Goal: Information Seeking & Learning: Learn about a topic

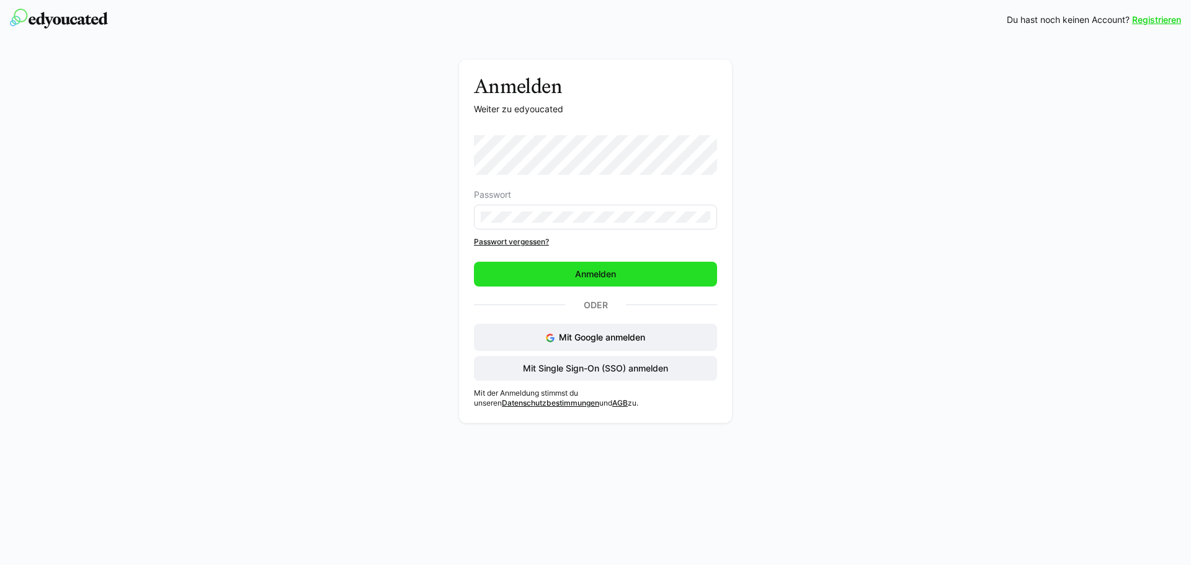
click at [596, 277] on span "Anmelden" at bounding box center [595, 274] width 45 height 12
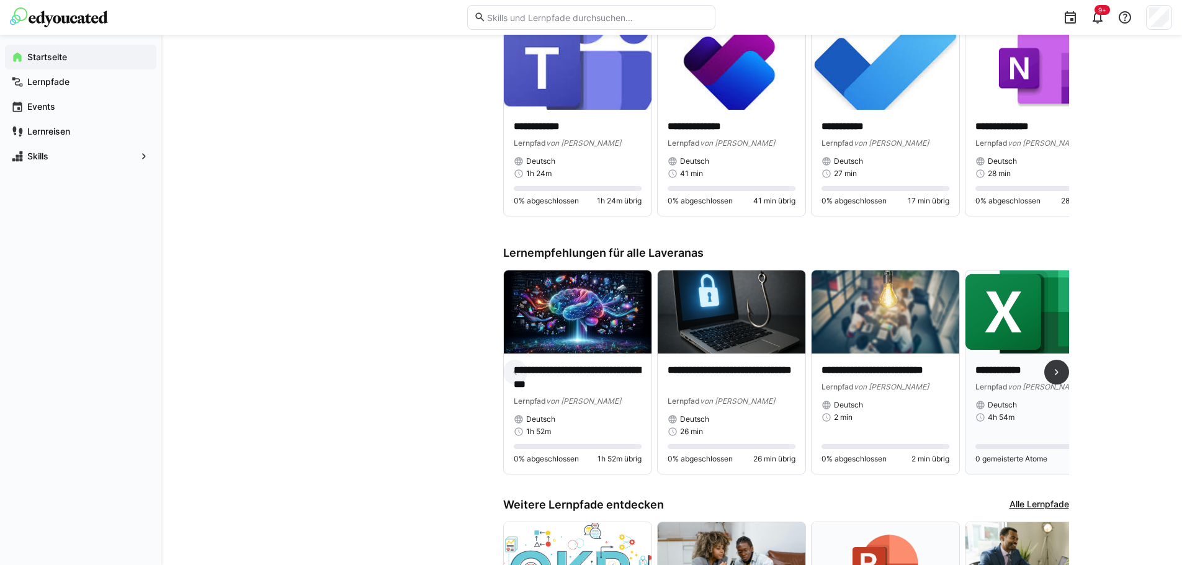
scroll to position [558, 0]
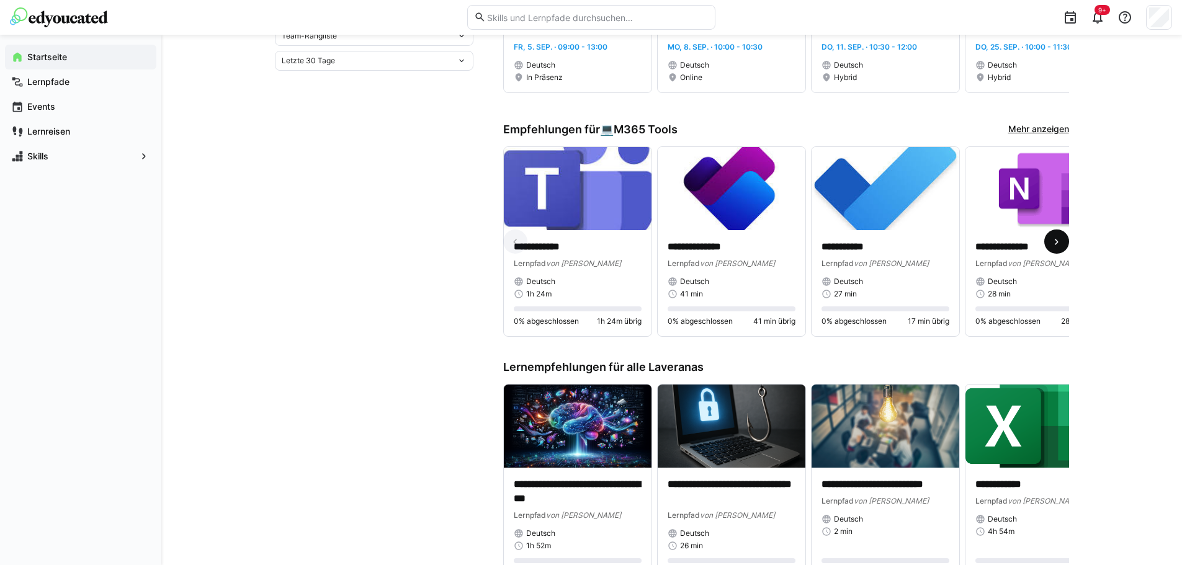
click at [1060, 246] on eds-icon at bounding box center [1056, 242] width 12 height 12
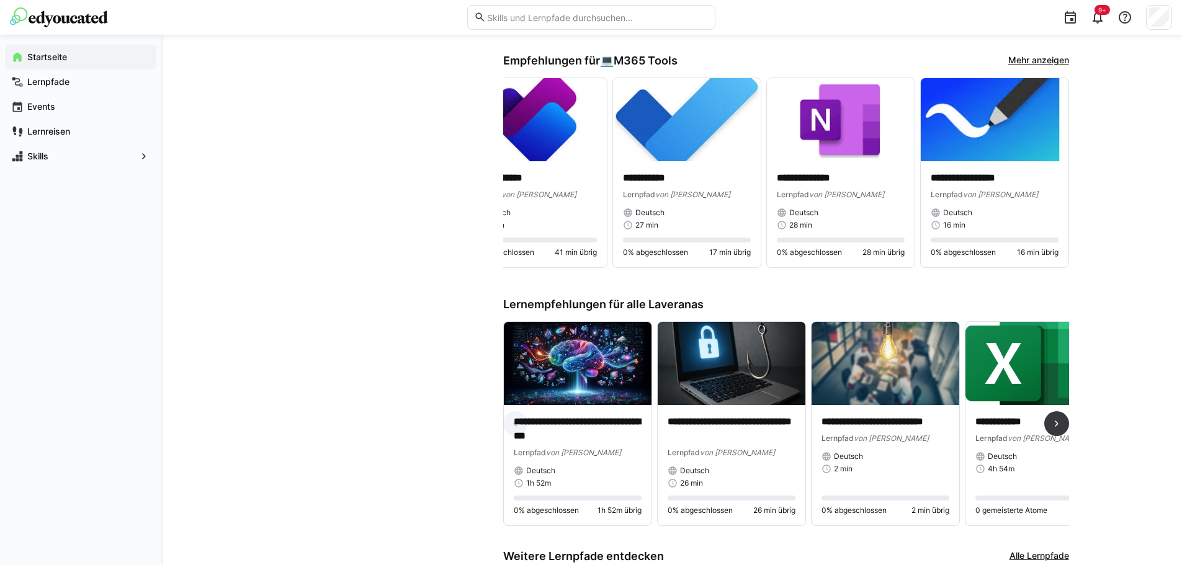
scroll to position [683, 0]
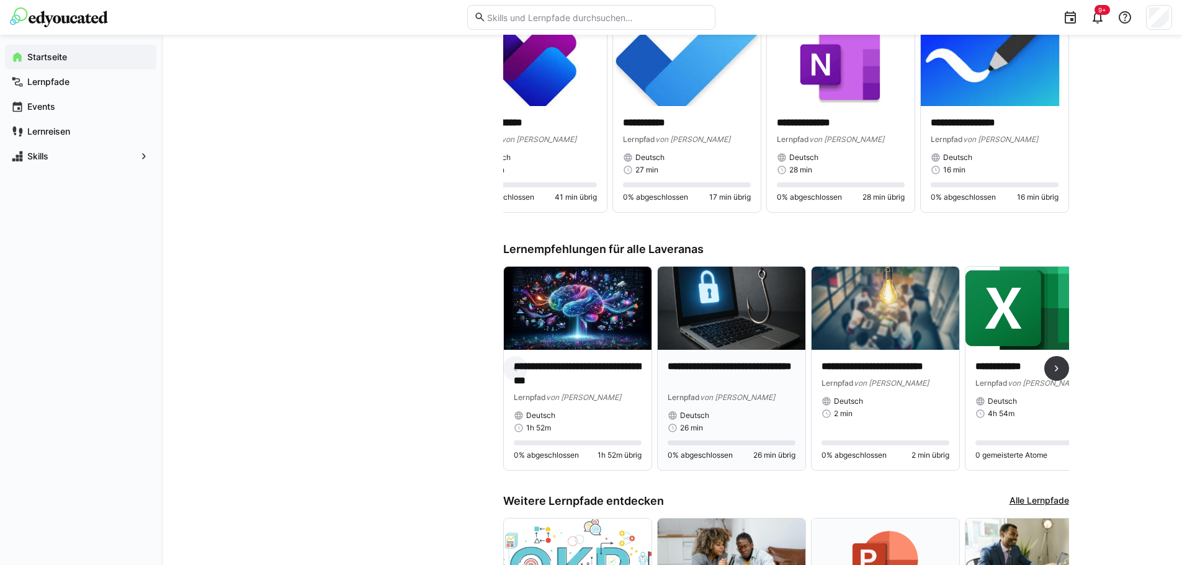
click at [756, 331] on img at bounding box center [732, 308] width 148 height 83
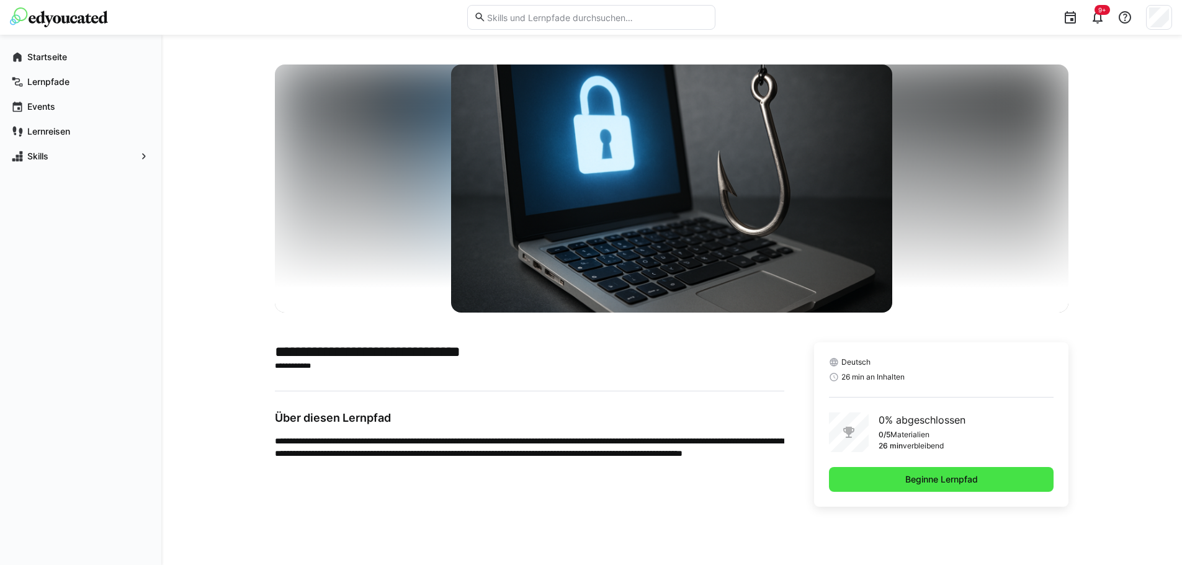
click at [990, 485] on span "Beginne Lernpfad" at bounding box center [941, 479] width 225 height 25
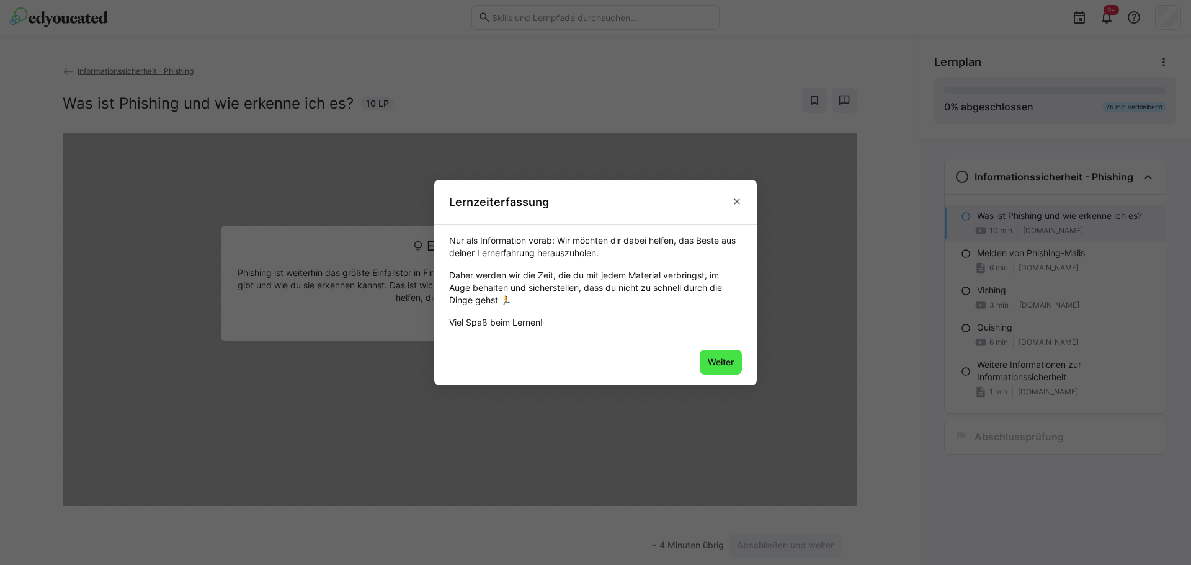
click at [712, 367] on span "Weiter" at bounding box center [721, 362] width 30 height 12
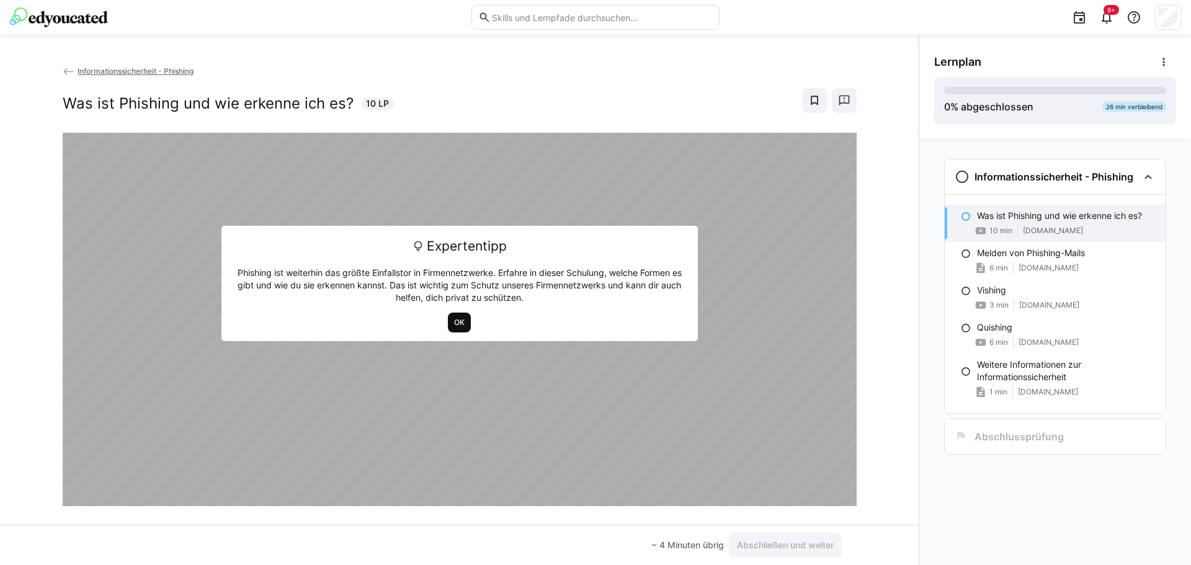
click at [453, 322] on span "OK" at bounding box center [459, 323] width 13 height 10
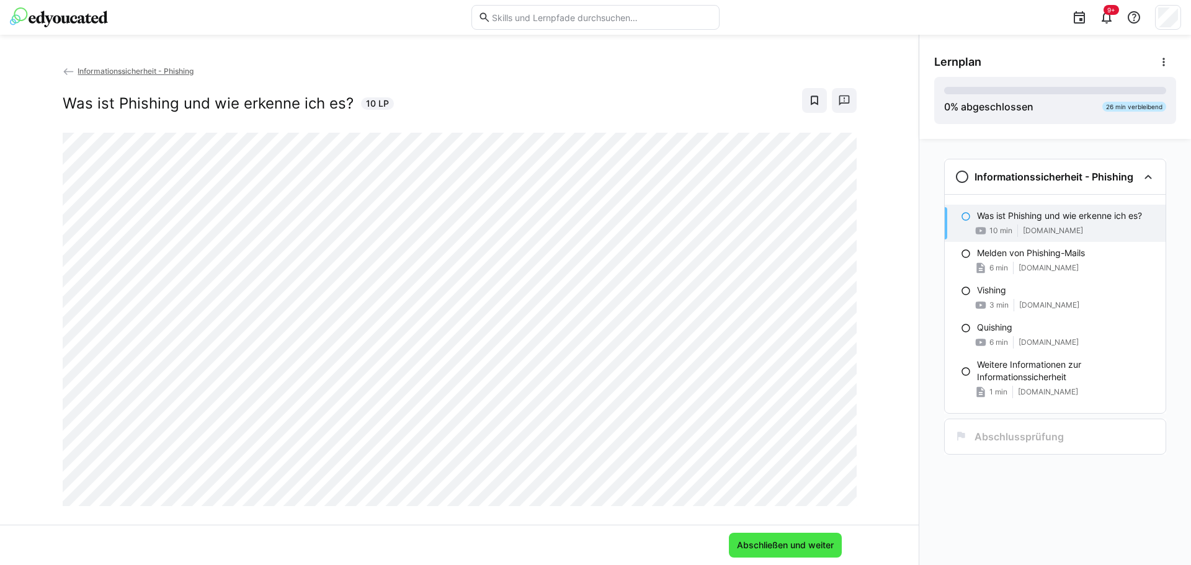
click at [815, 539] on span "Abschließen und weiter" at bounding box center [785, 545] width 101 height 12
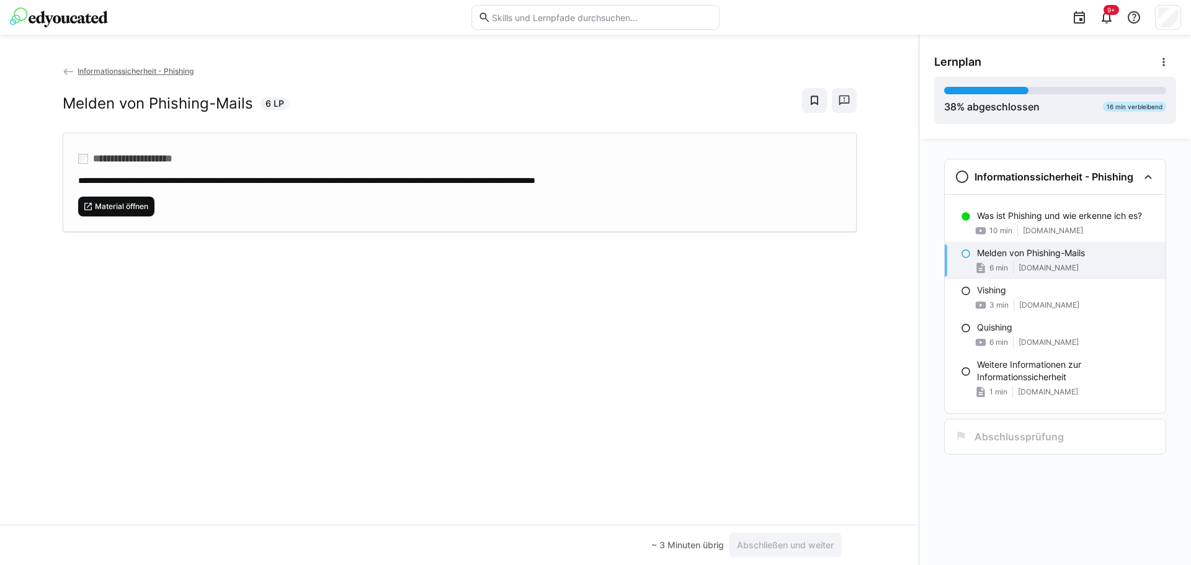
click at [121, 208] on span "Material öffnen" at bounding box center [122, 207] width 56 height 10
click at [772, 544] on span "Abschließen und weiter" at bounding box center [785, 545] width 101 height 12
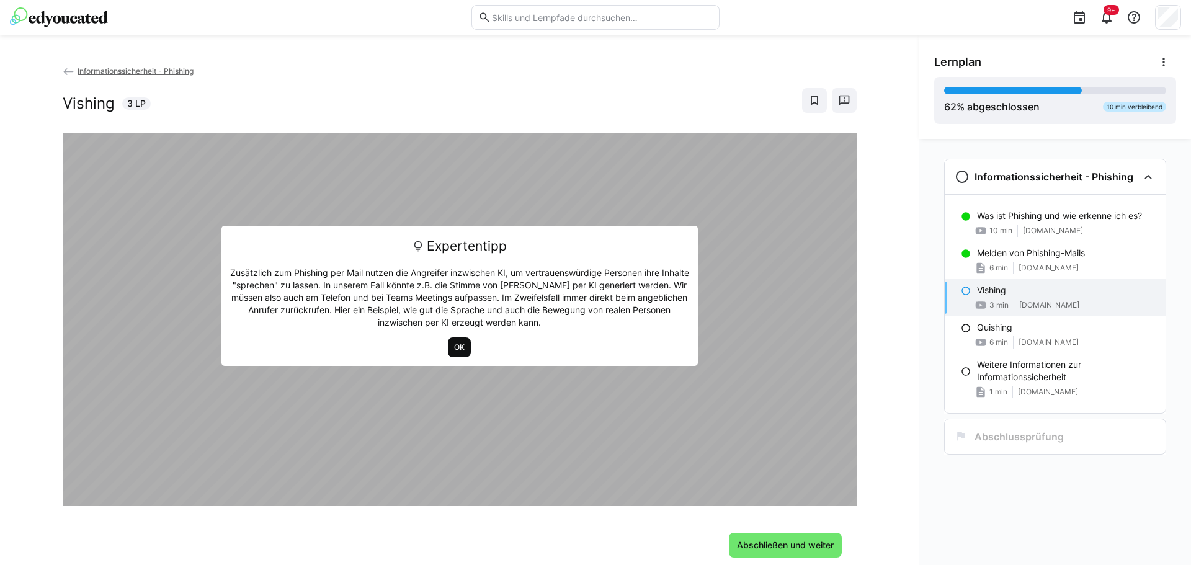
click at [453, 345] on span "OK" at bounding box center [459, 347] width 13 height 10
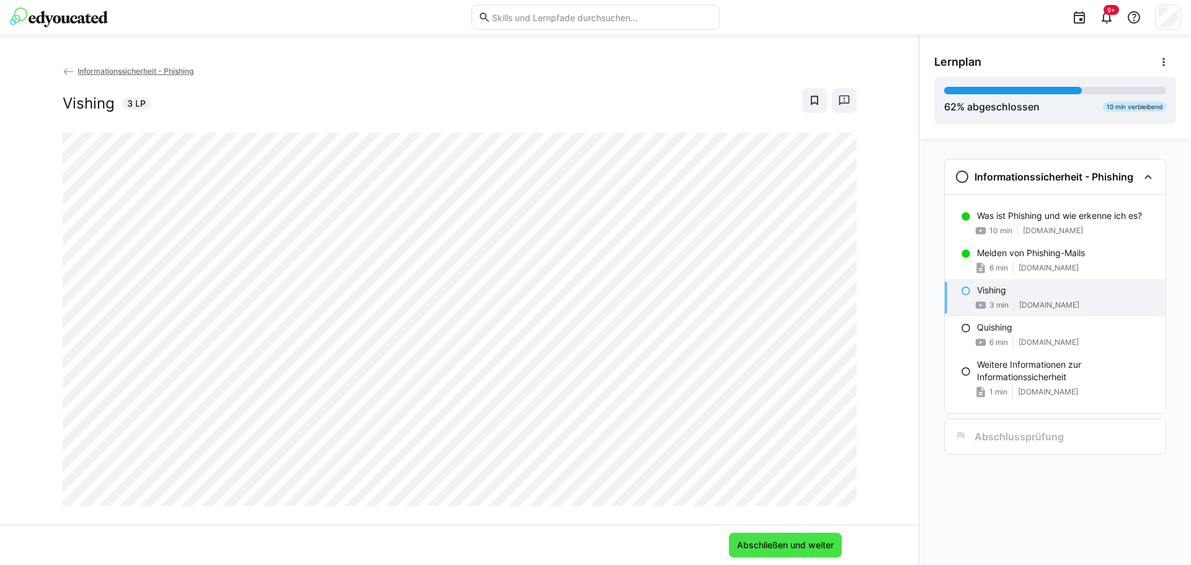
click at [779, 547] on span "Abschließen und weiter" at bounding box center [785, 545] width 101 height 12
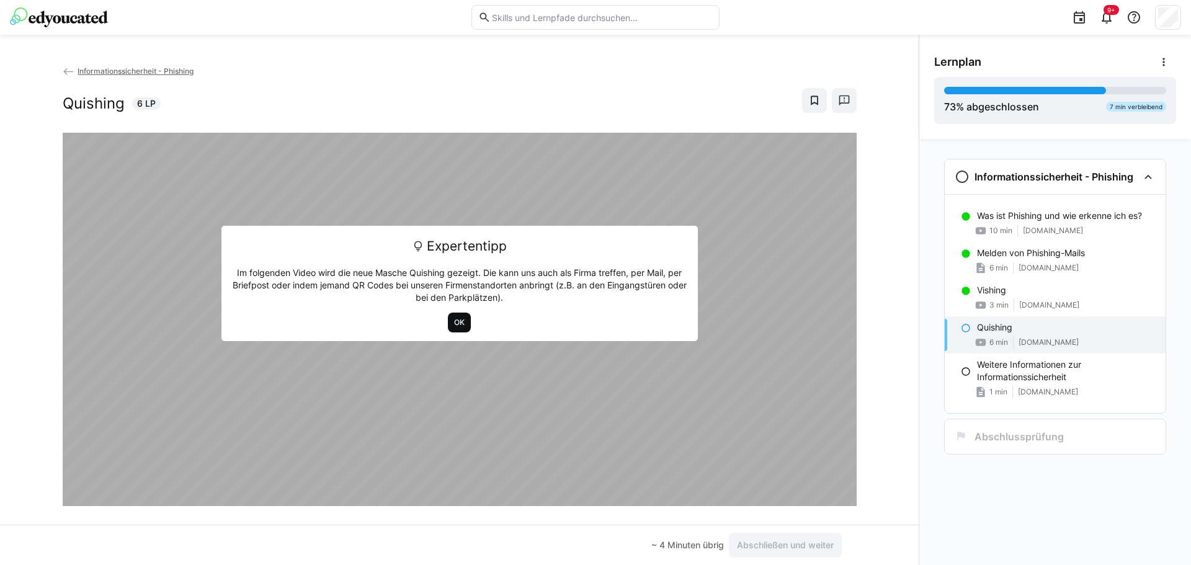
click at [460, 320] on span "OK" at bounding box center [459, 323] width 13 height 10
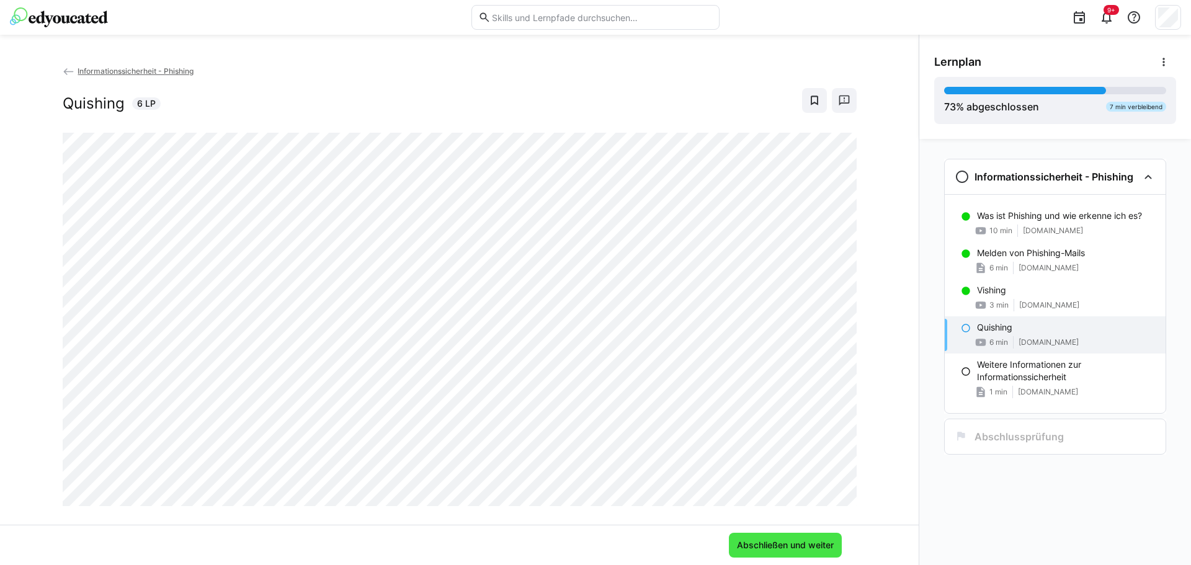
click at [794, 549] on span "Abschließen und weiter" at bounding box center [785, 545] width 101 height 12
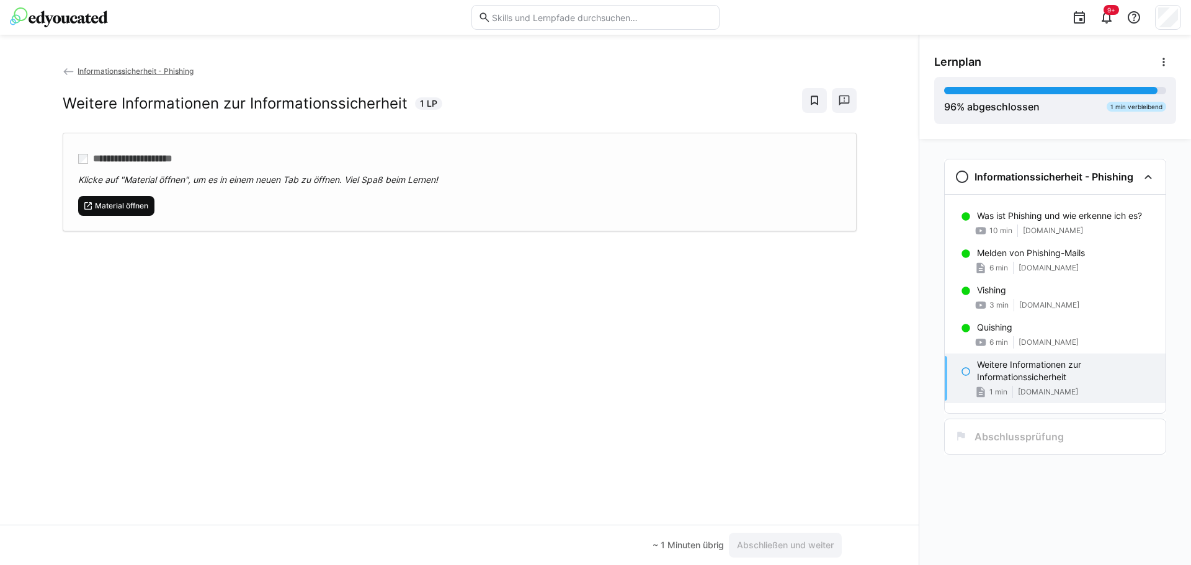
click at [126, 203] on span "Material öffnen" at bounding box center [122, 206] width 56 height 10
click at [816, 549] on span "Abschließen und weiter" at bounding box center [785, 545] width 101 height 12
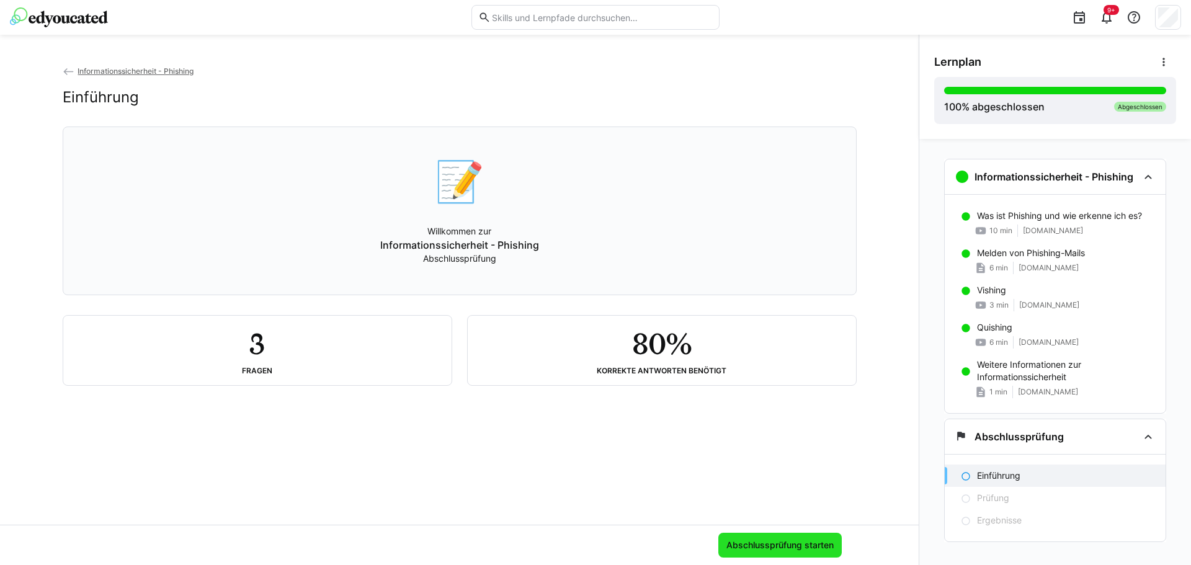
click at [802, 547] on span "Abschlussprüfung starten" at bounding box center [780, 545] width 111 height 12
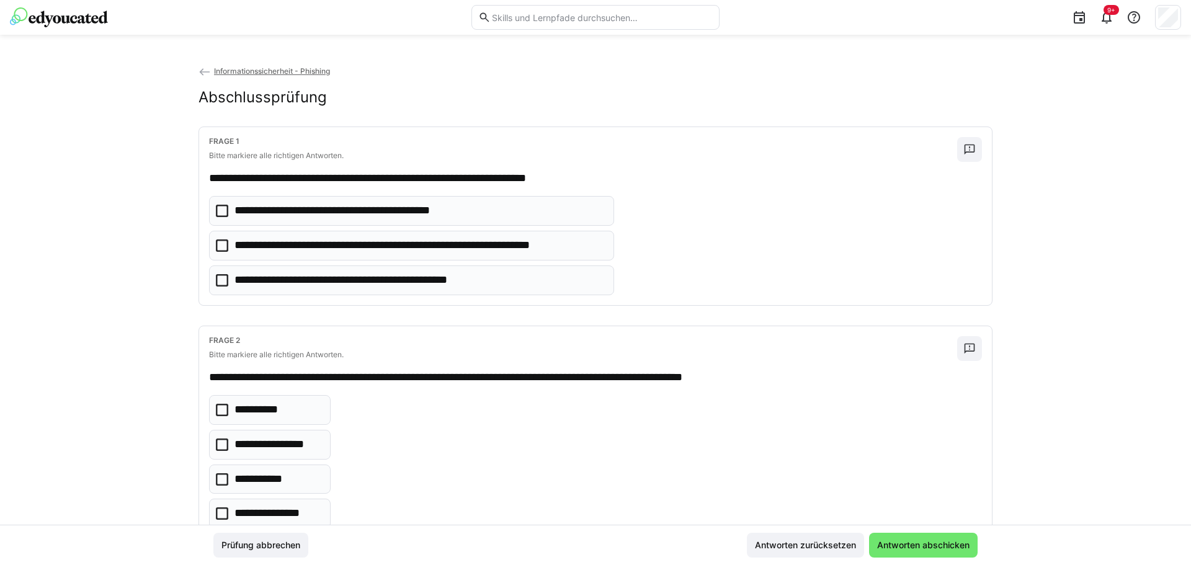
click at [220, 282] on icon at bounding box center [222, 280] width 12 height 12
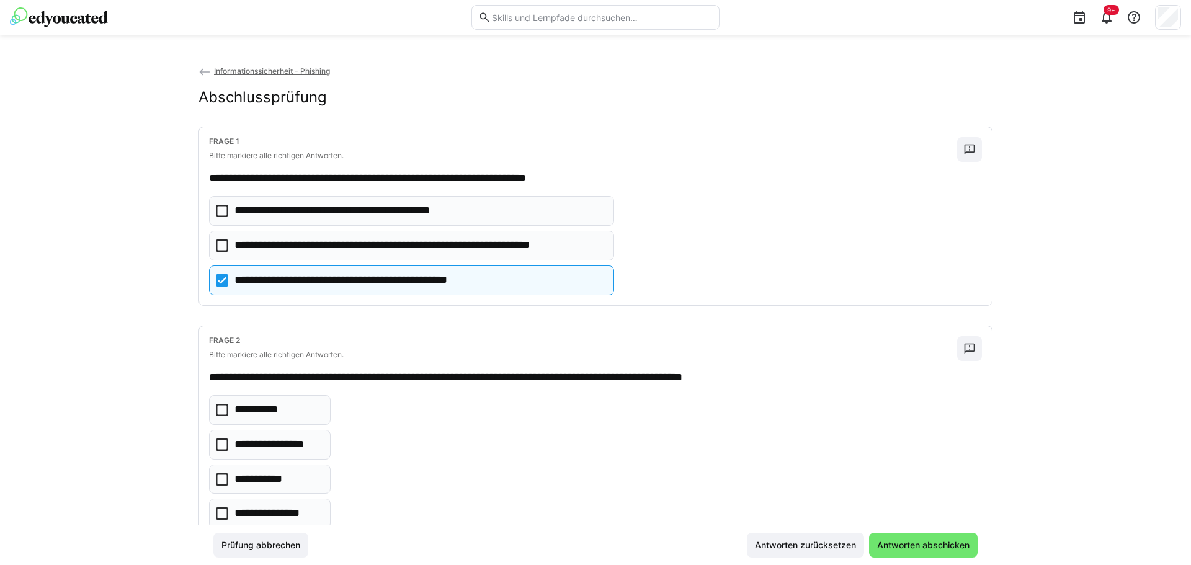
scroll to position [124, 0]
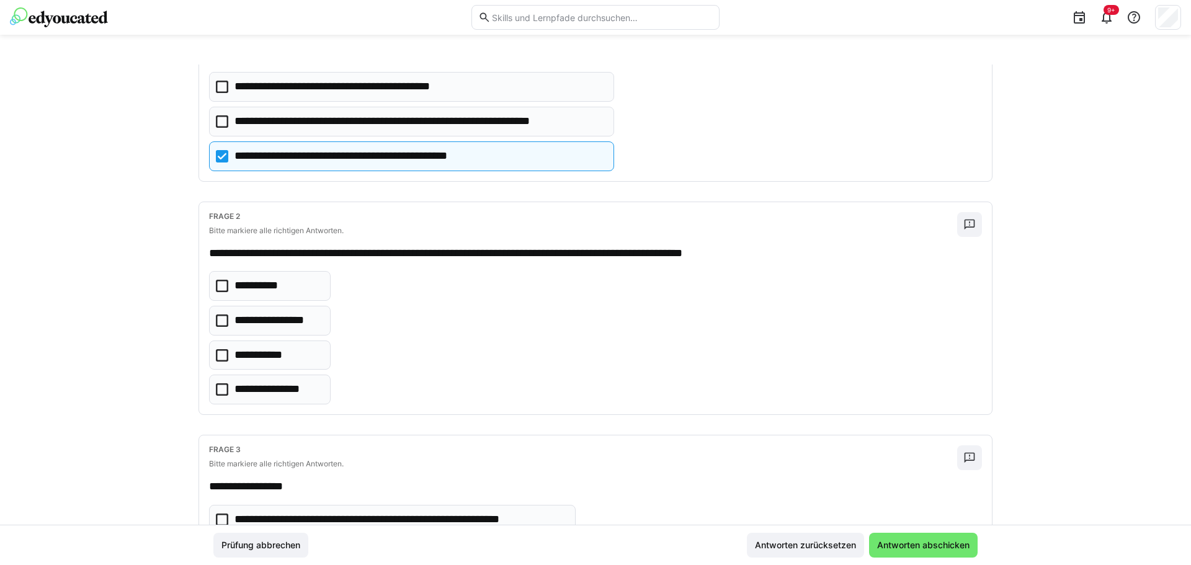
click at [220, 357] on icon at bounding box center [222, 355] width 12 height 12
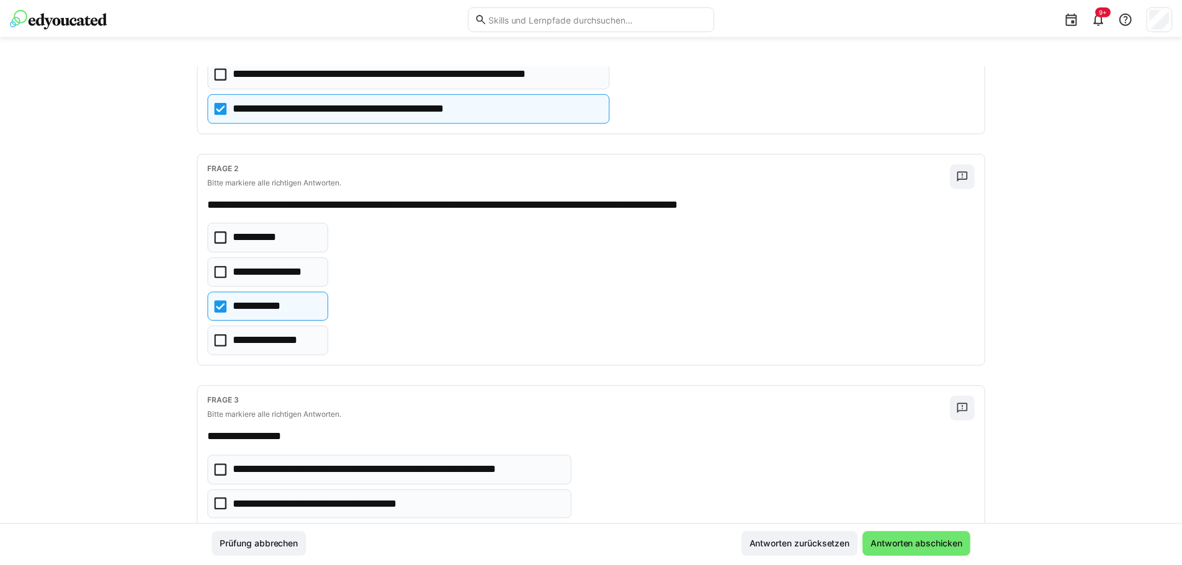
scroll to position [243, 0]
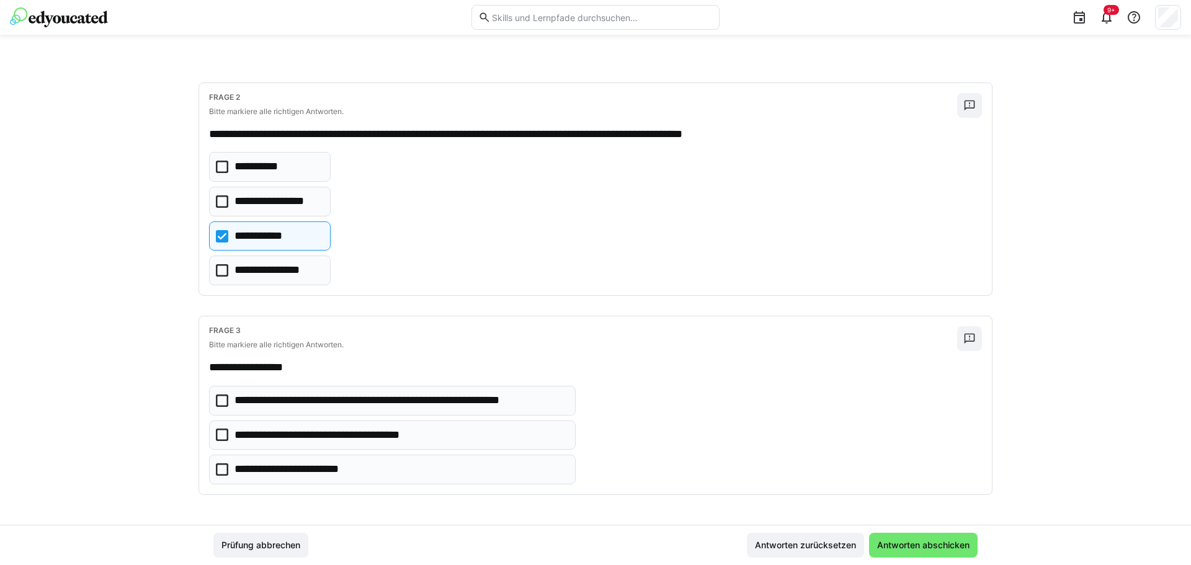
click at [222, 237] on icon at bounding box center [222, 236] width 12 height 12
click at [220, 470] on icon at bounding box center [222, 469] width 12 height 12
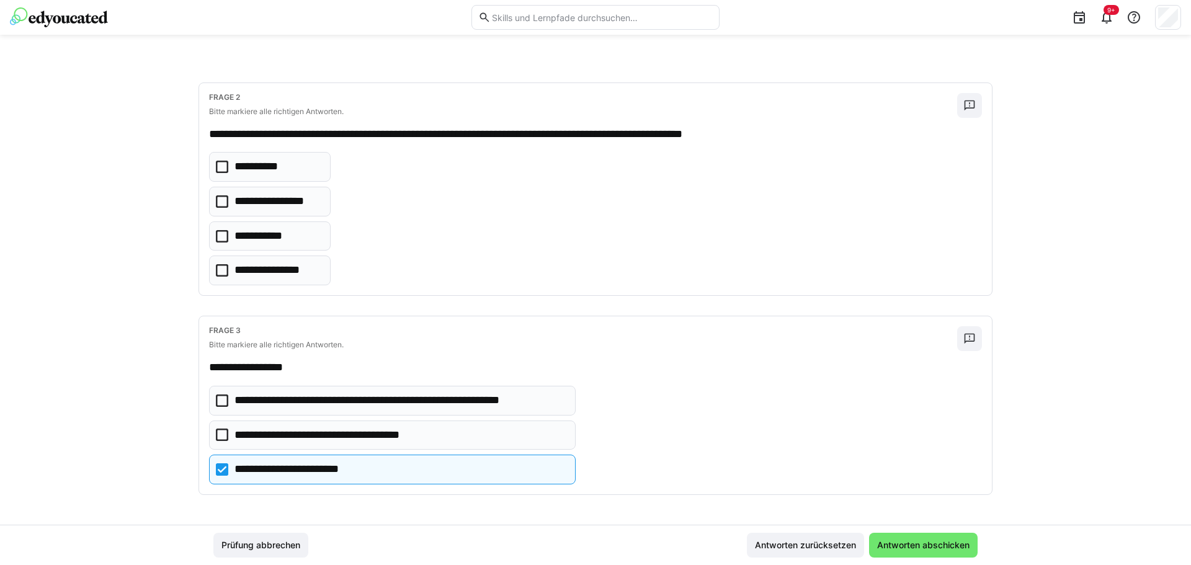
click at [219, 164] on icon at bounding box center [222, 167] width 12 height 12
click at [900, 544] on span "Antworten abschicken" at bounding box center [923, 545] width 96 height 12
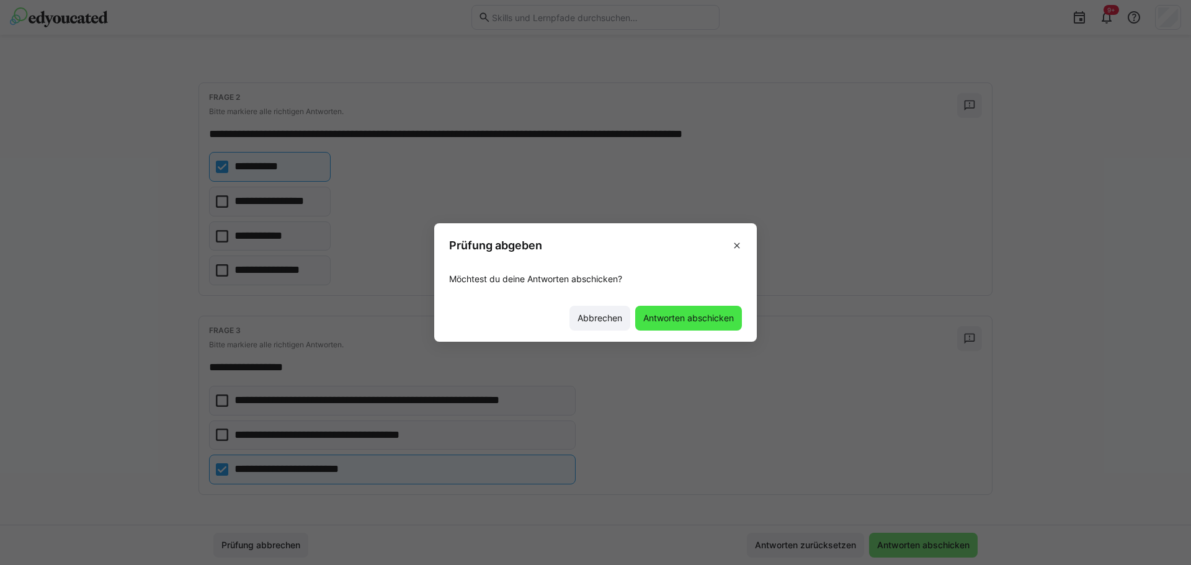
click at [694, 320] on span "Antworten abschicken" at bounding box center [689, 318] width 94 height 12
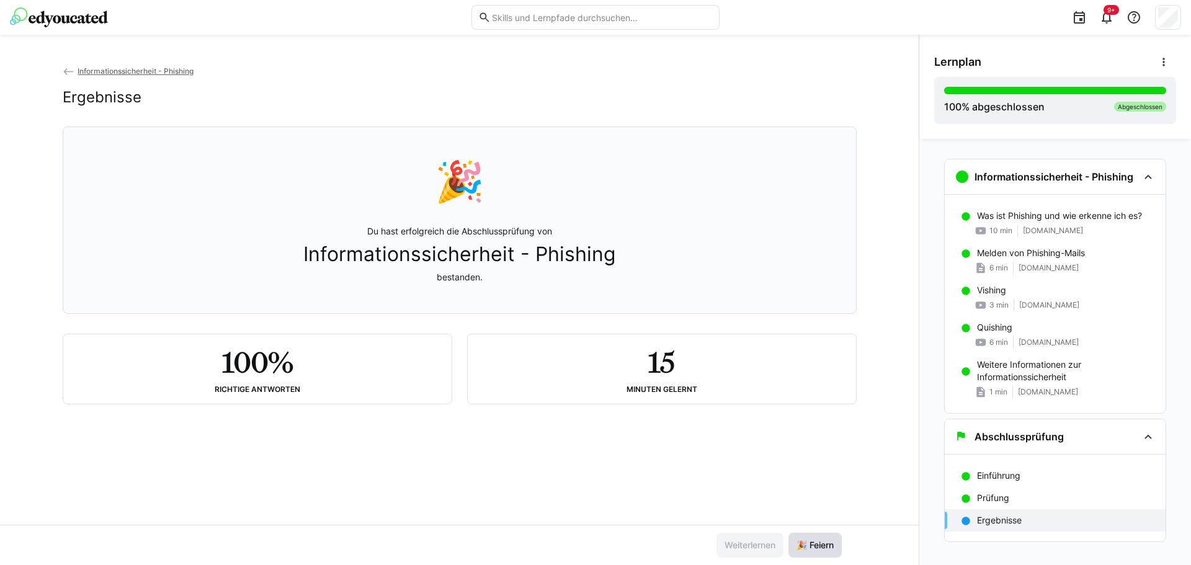
click at [813, 542] on span "🎉 Feiern" at bounding box center [815, 545] width 41 height 12
click at [157, 78] on app-back-navigation "Informationssicherheit - Phishing" at bounding box center [460, 72] width 794 height 14
click at [157, 72] on span "Informationssicherheit - Phishing" at bounding box center [136, 70] width 116 height 9
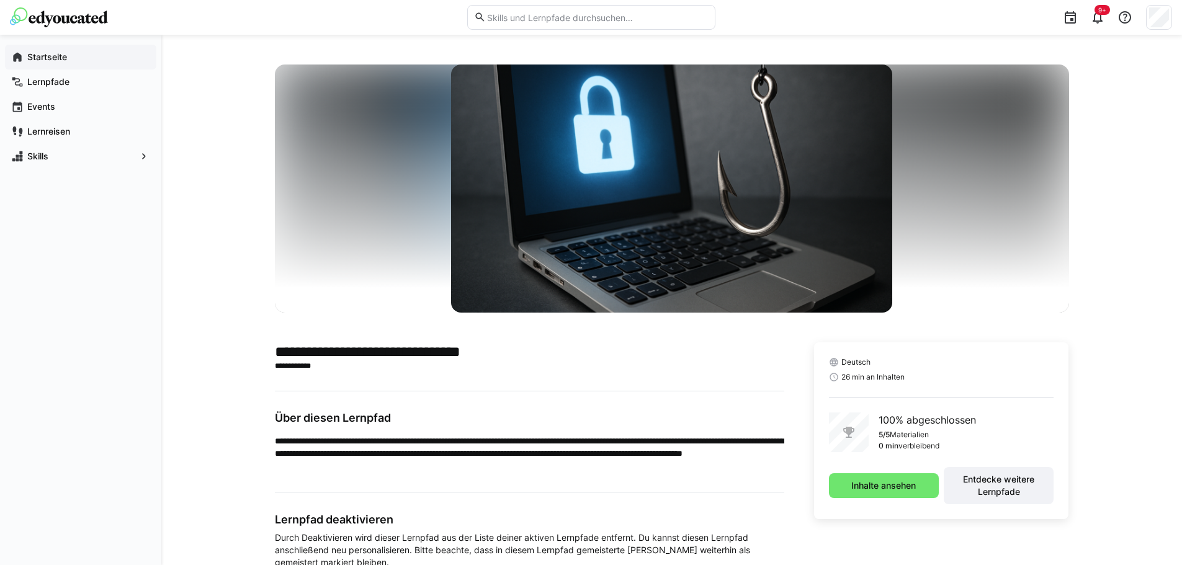
click at [69, 60] on span "Startseite" at bounding box center [87, 57] width 125 height 12
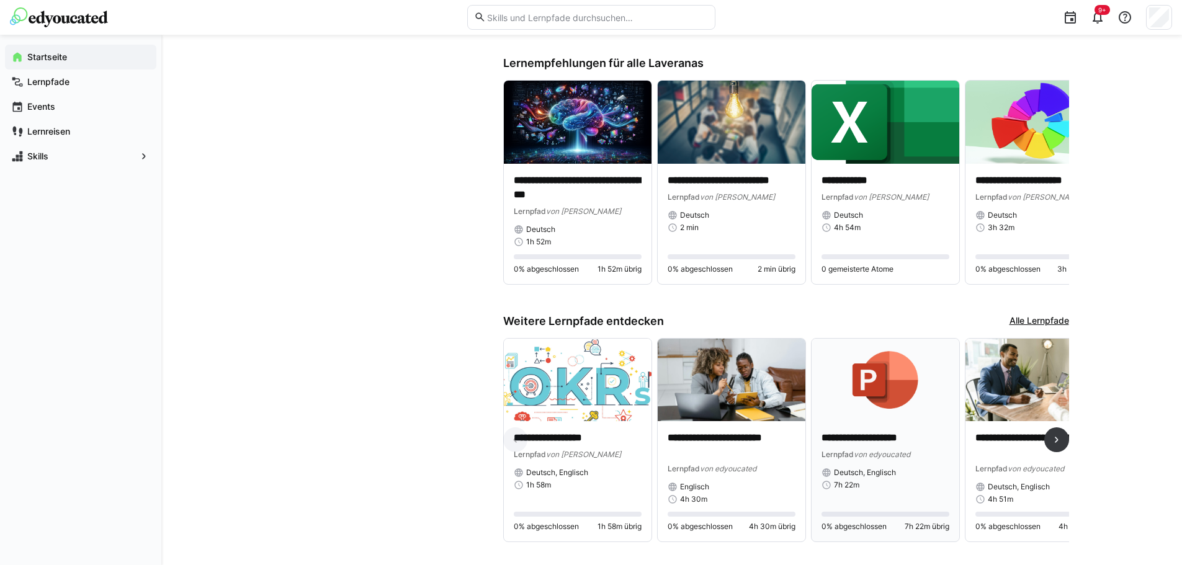
scroll to position [892, 0]
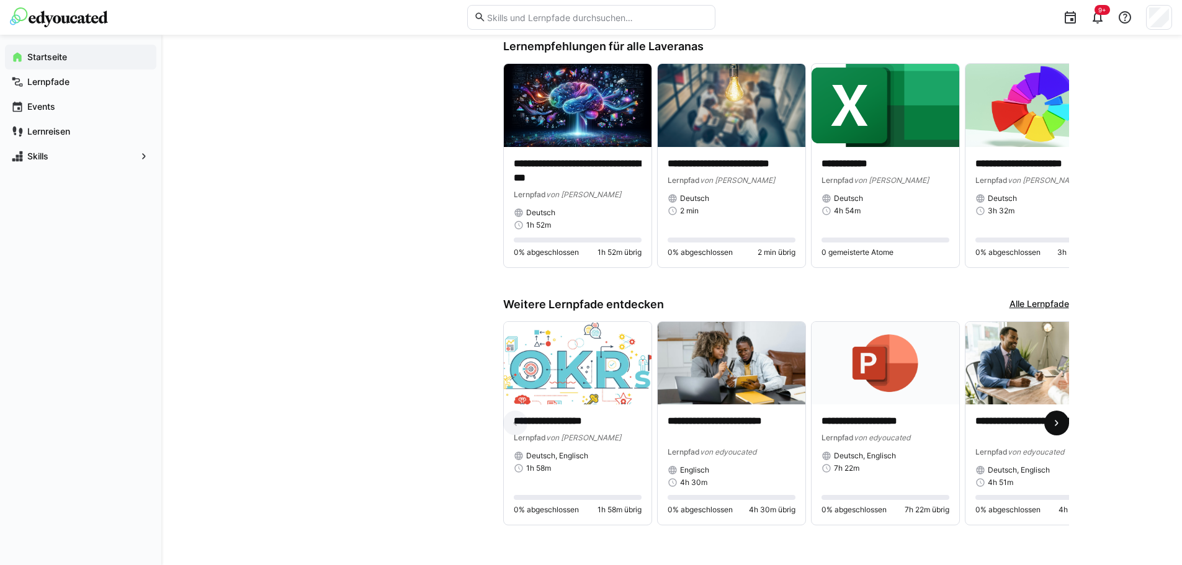
click at [1057, 418] on eds-icon at bounding box center [1056, 423] width 12 height 12
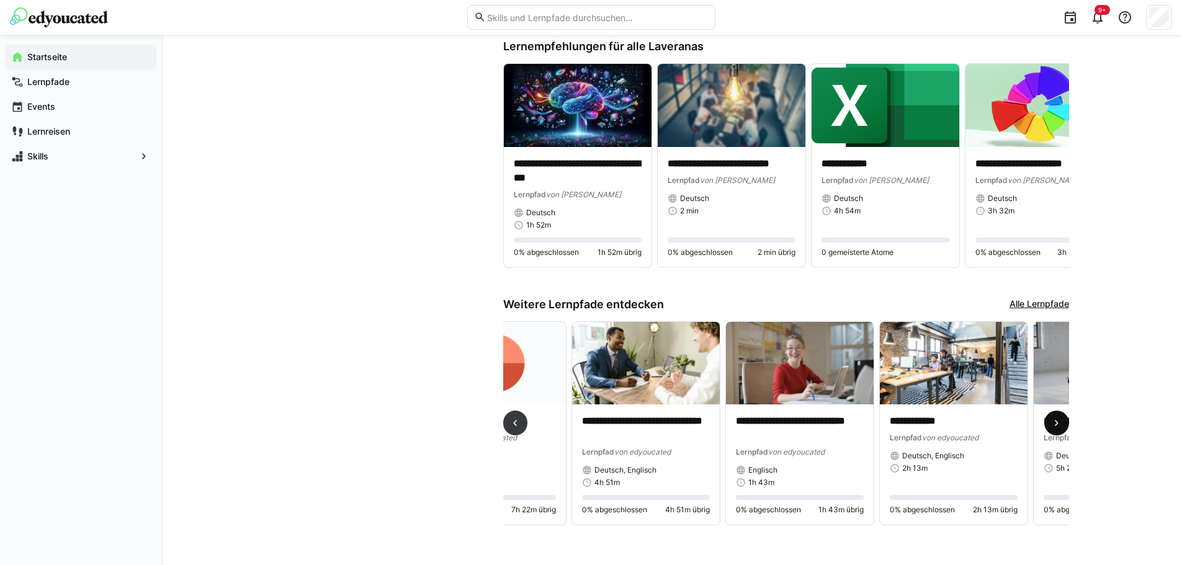
scroll to position [0, 462]
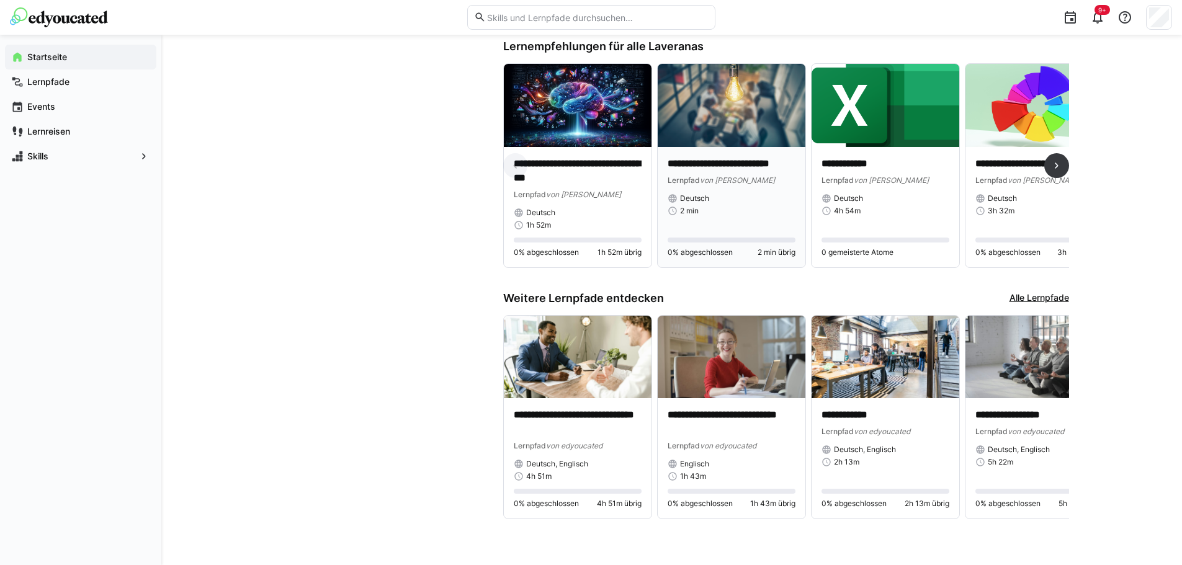
click at [745, 125] on img at bounding box center [732, 105] width 148 height 83
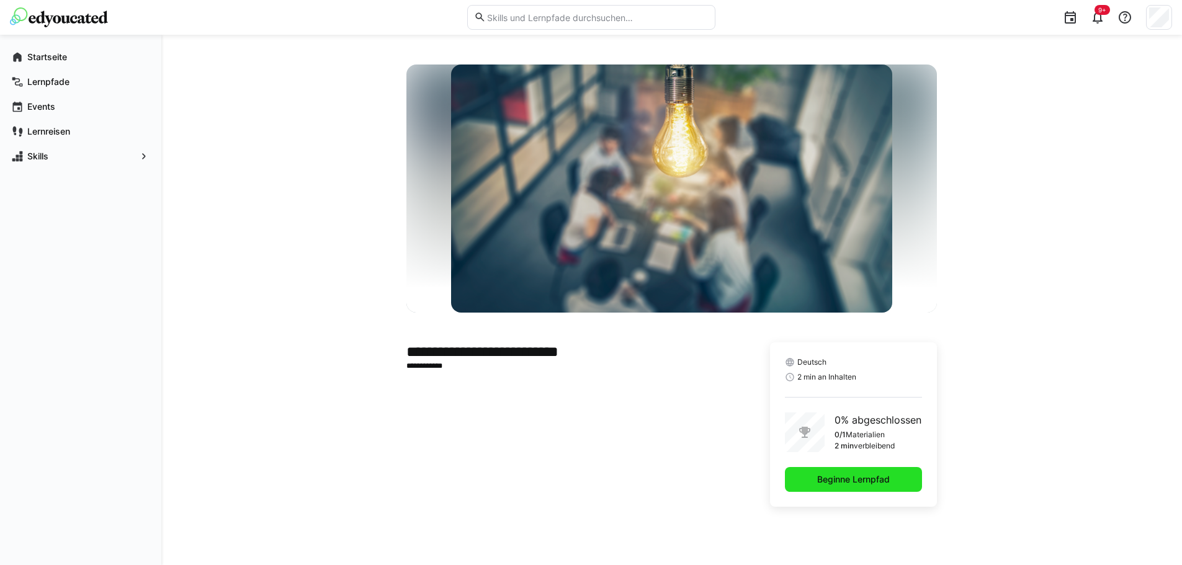
click at [835, 485] on span "Beginne Lernpfad" at bounding box center [853, 479] width 76 height 12
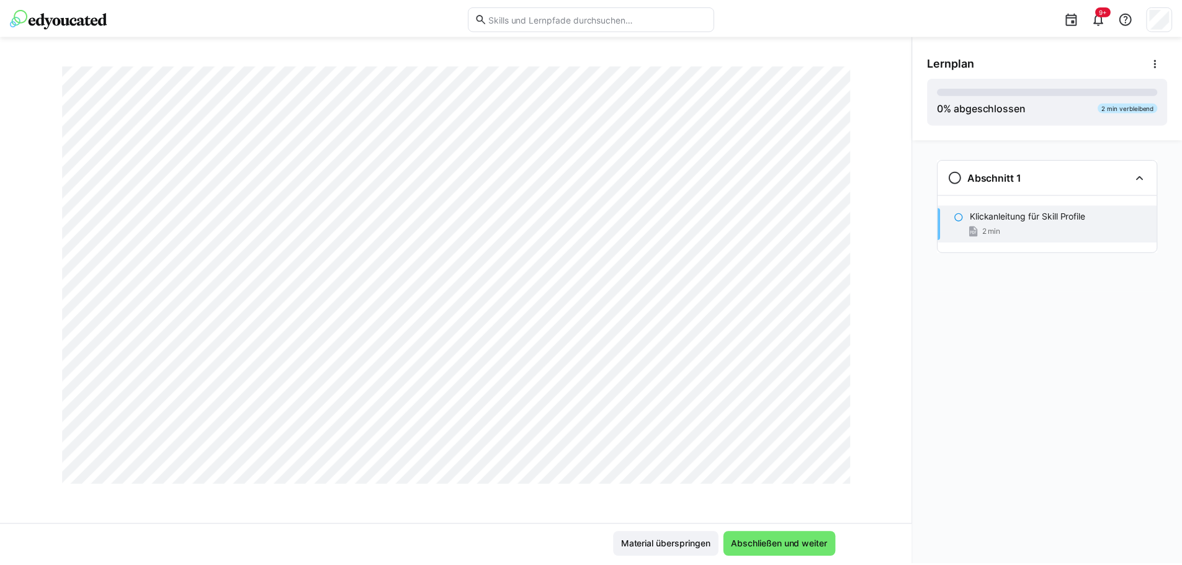
scroll to position [2854, 0]
click at [750, 543] on span "Abschließen und weiter" at bounding box center [785, 545] width 101 height 12
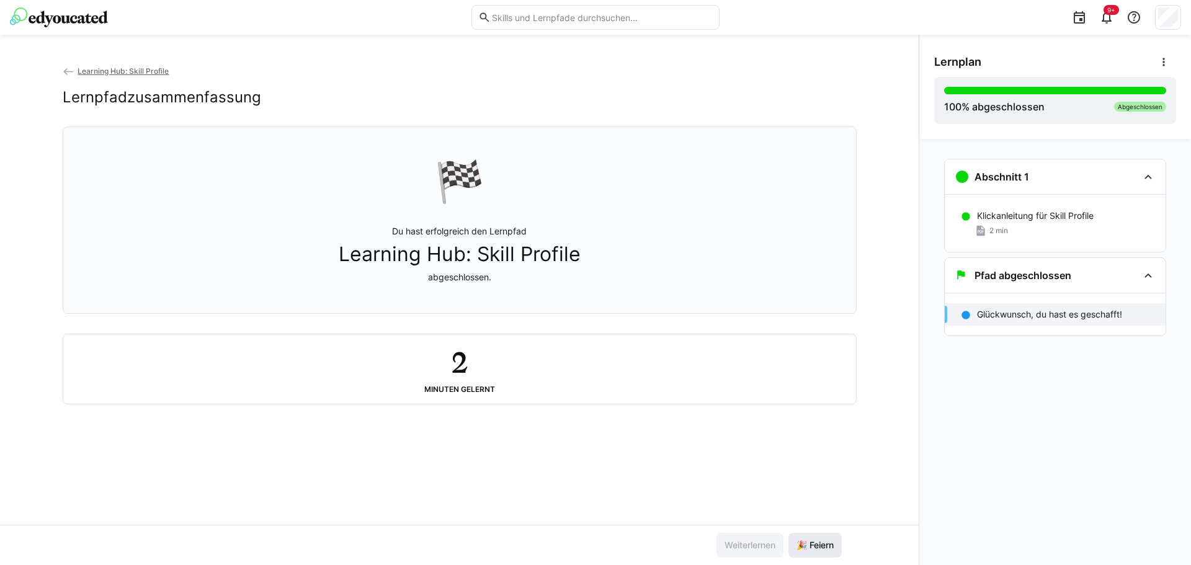
click at [812, 544] on span "🎉 Feiern" at bounding box center [815, 545] width 41 height 12
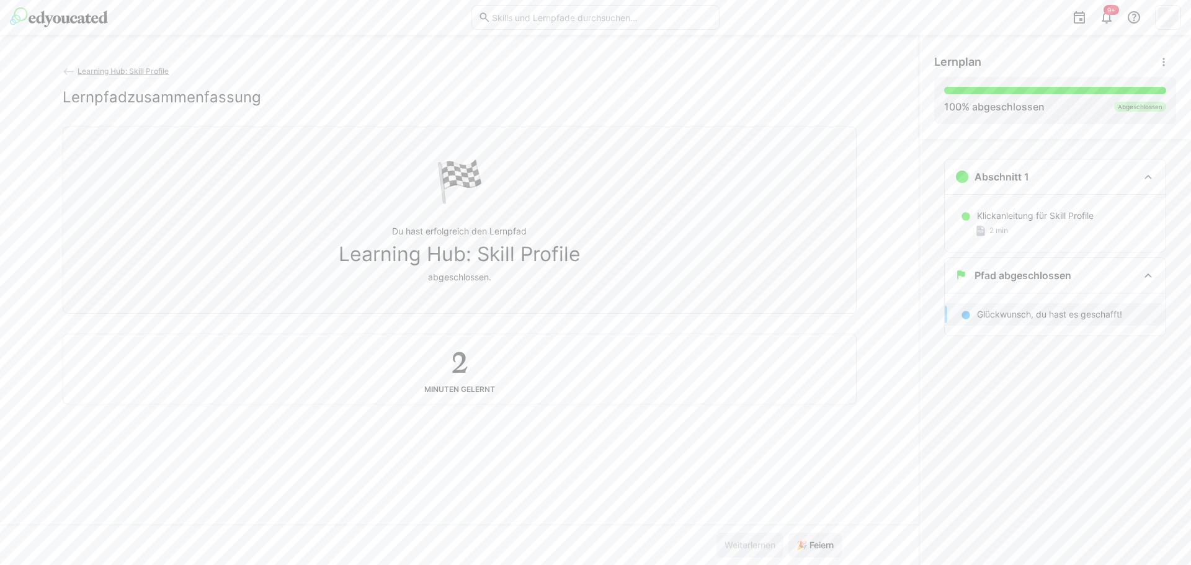
click at [79, 71] on span "Learning Hub: Skill Profile" at bounding box center [123, 70] width 91 height 9
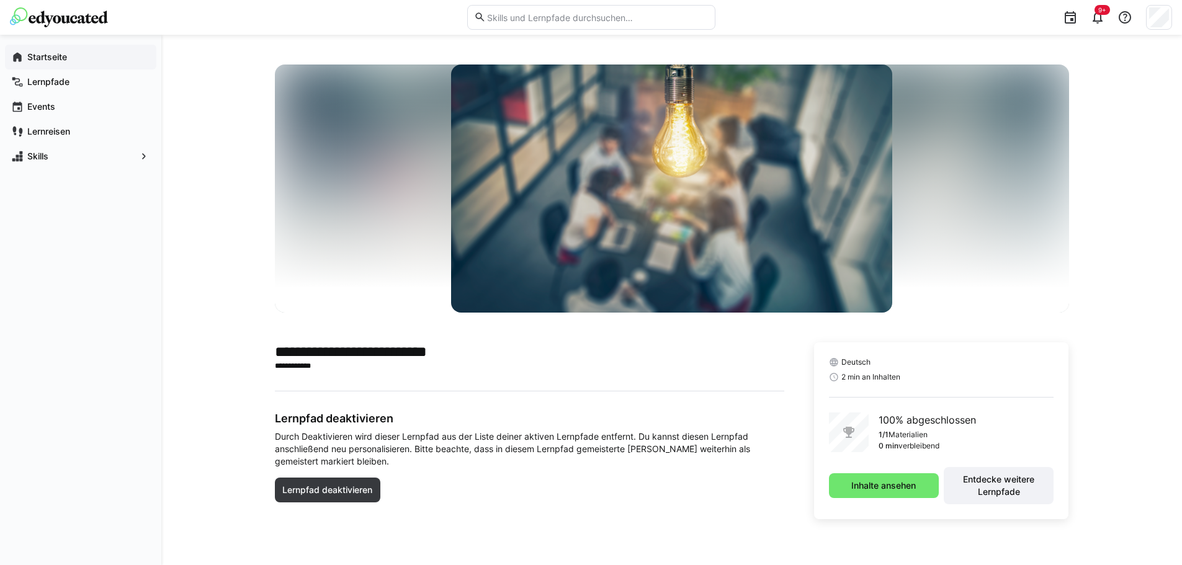
click at [0, 0] on app-navigation-label "Startseite" at bounding box center [0, 0] width 0 height 0
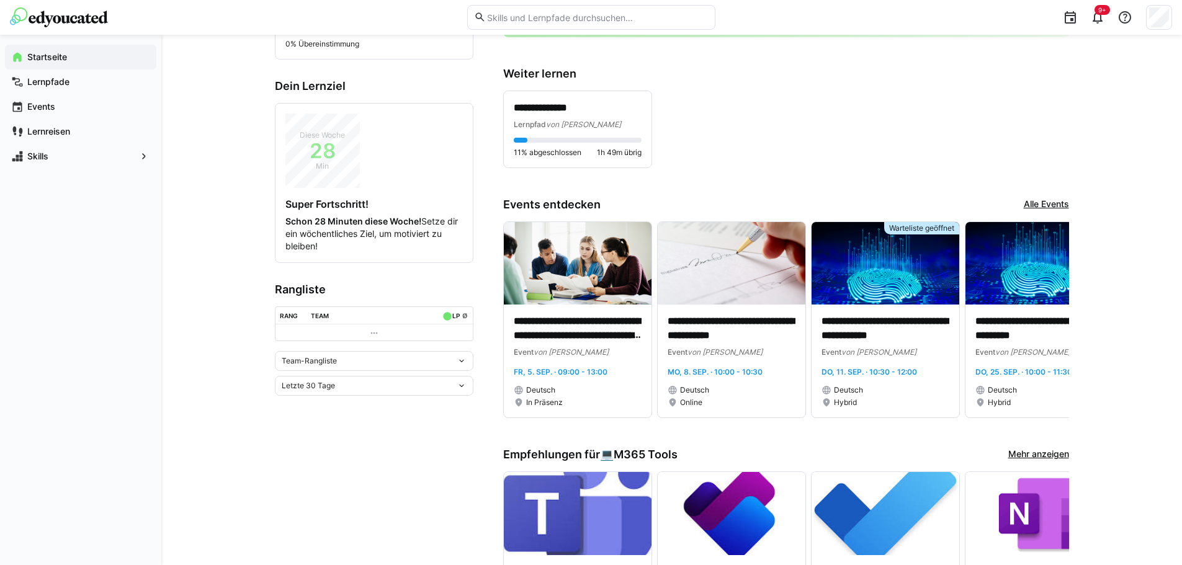
scroll to position [310, 0]
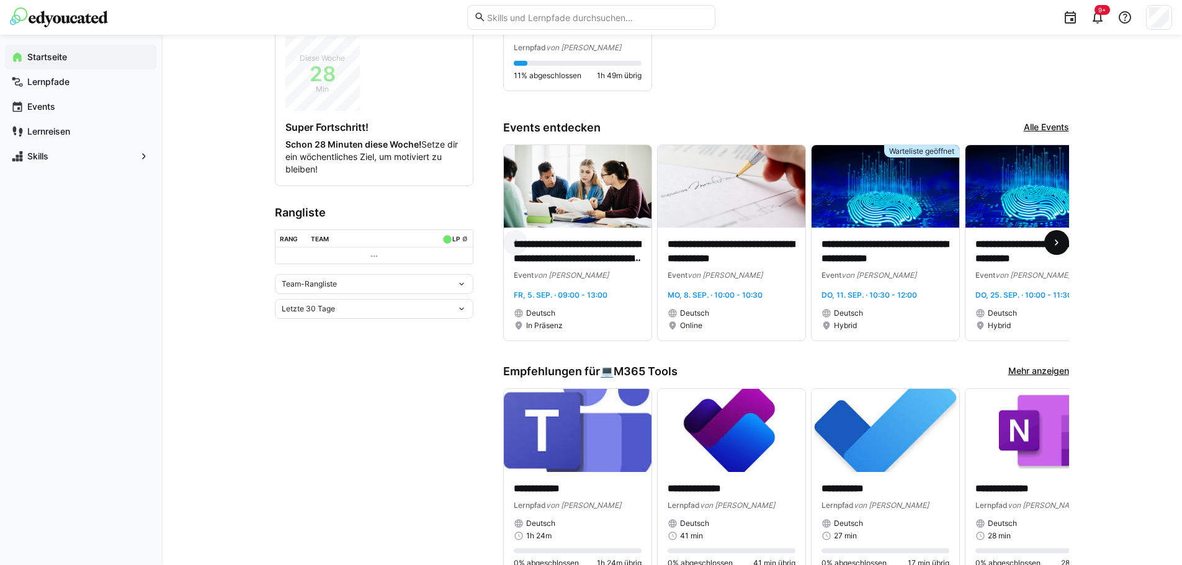
click at [1055, 246] on eds-icon at bounding box center [1056, 242] width 12 height 12
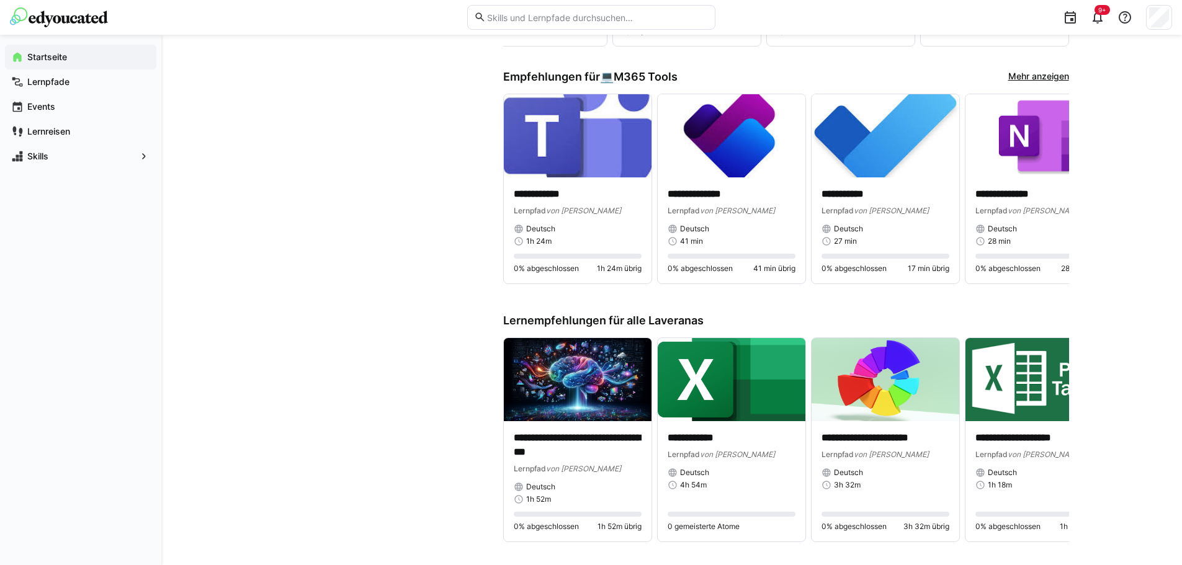
scroll to position [620, 0]
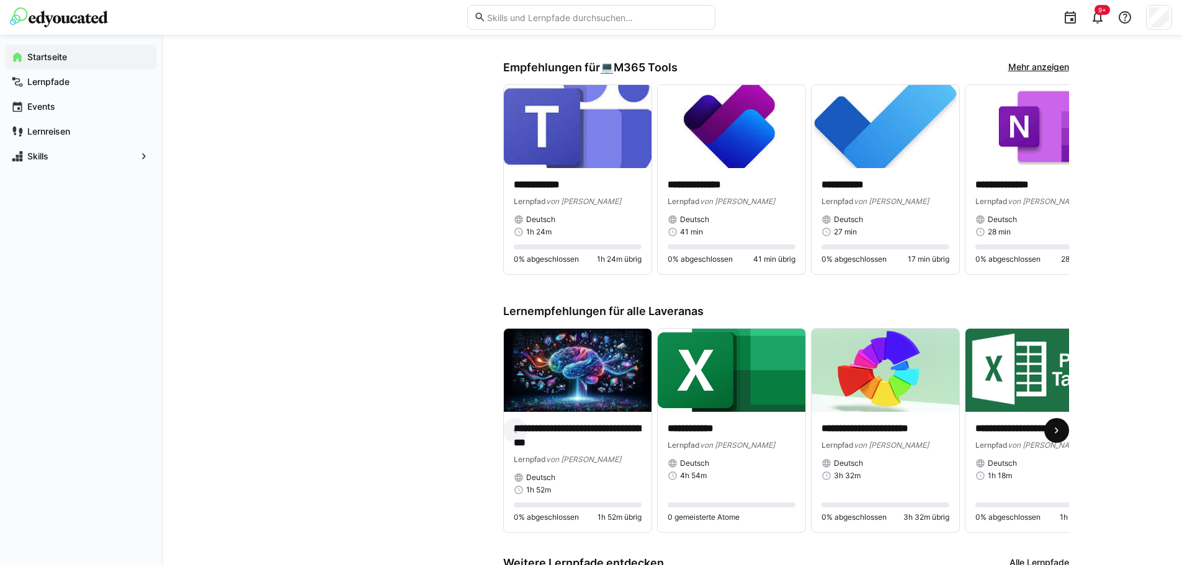
click at [1050, 435] on eds-icon at bounding box center [1056, 430] width 12 height 12
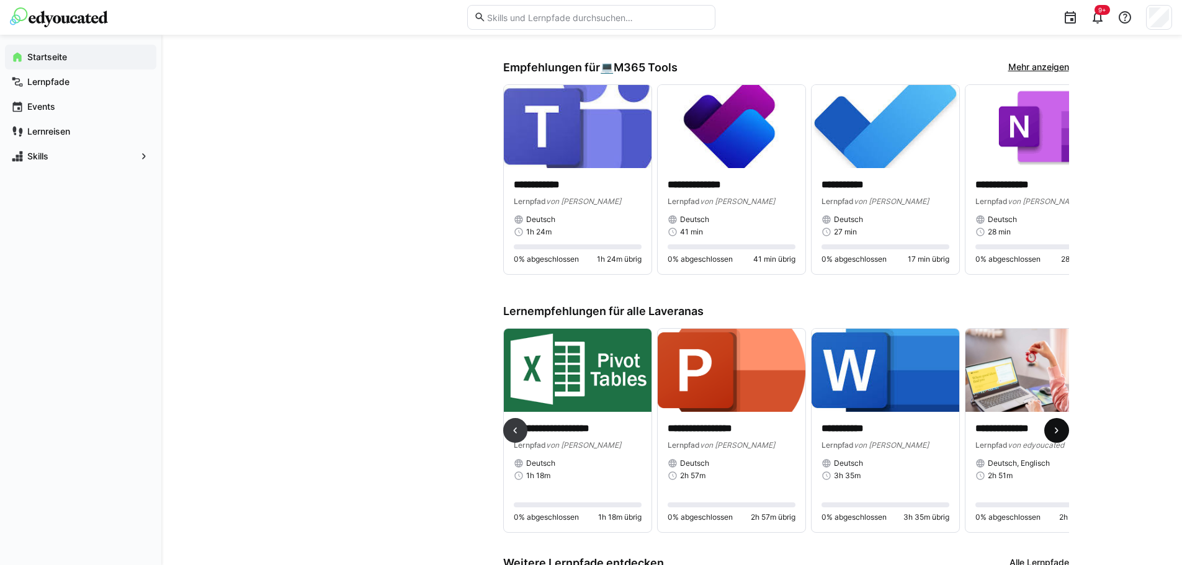
click at [1050, 435] on eds-icon at bounding box center [1056, 430] width 12 height 12
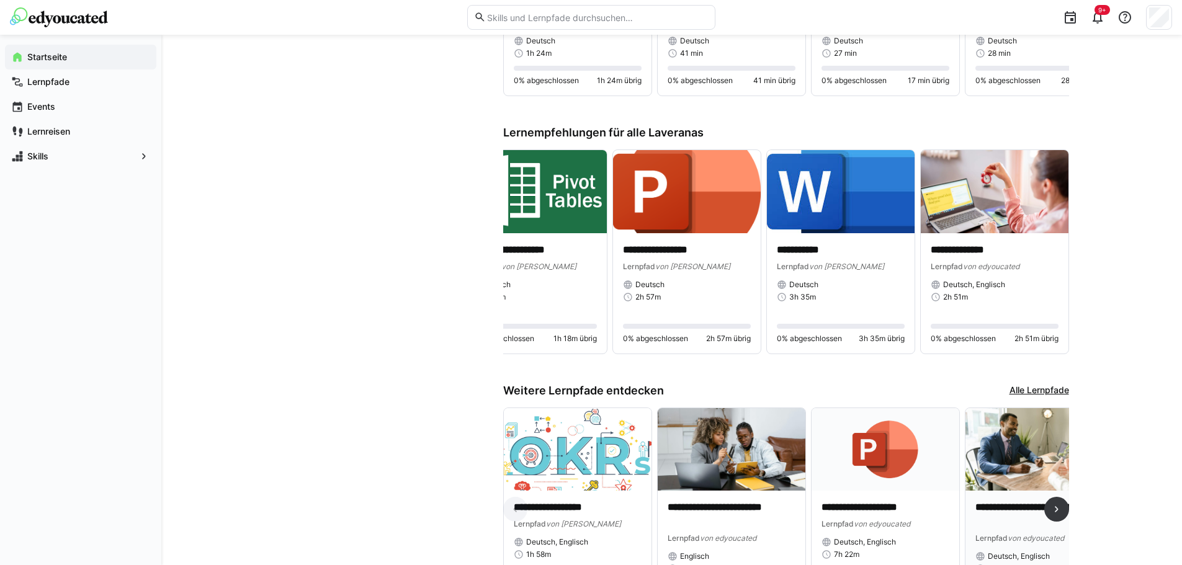
scroll to position [892, 0]
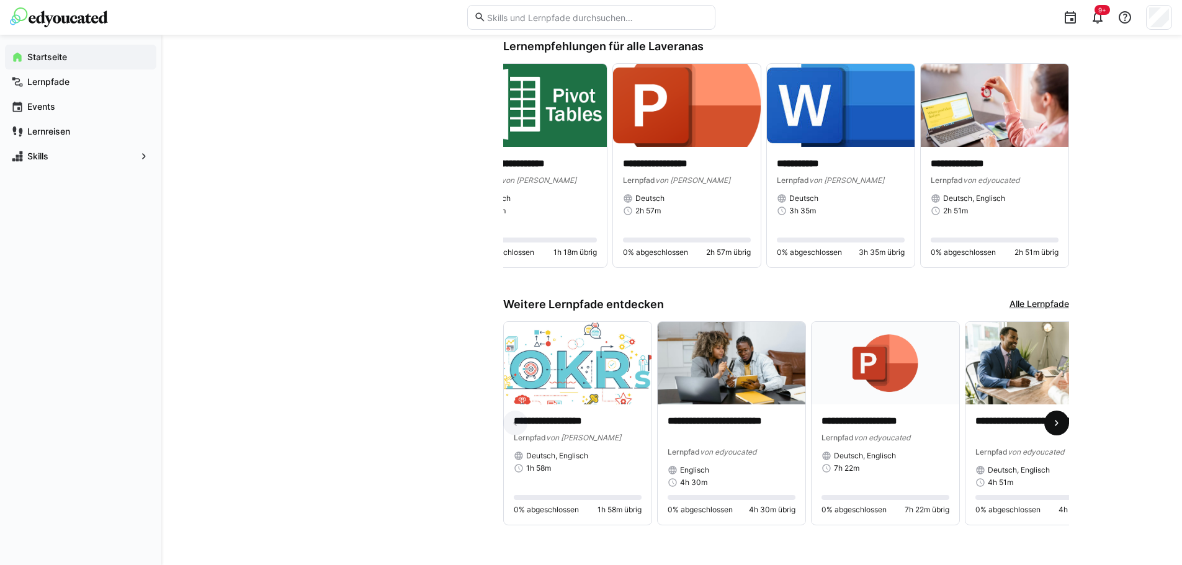
click at [1053, 422] on eds-icon at bounding box center [1056, 423] width 12 height 12
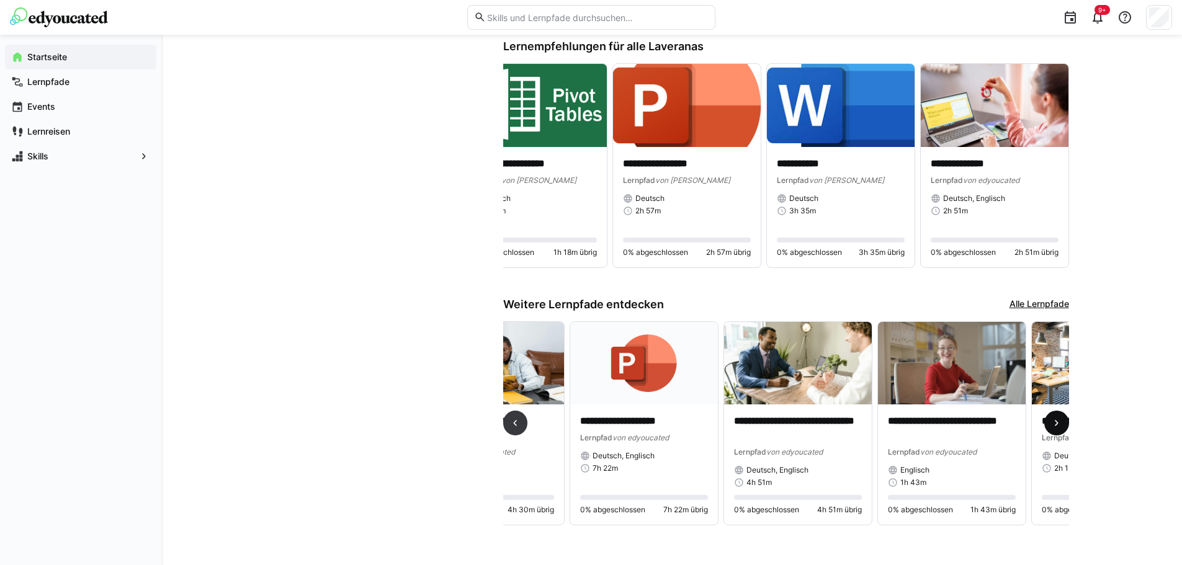
scroll to position [0, 462]
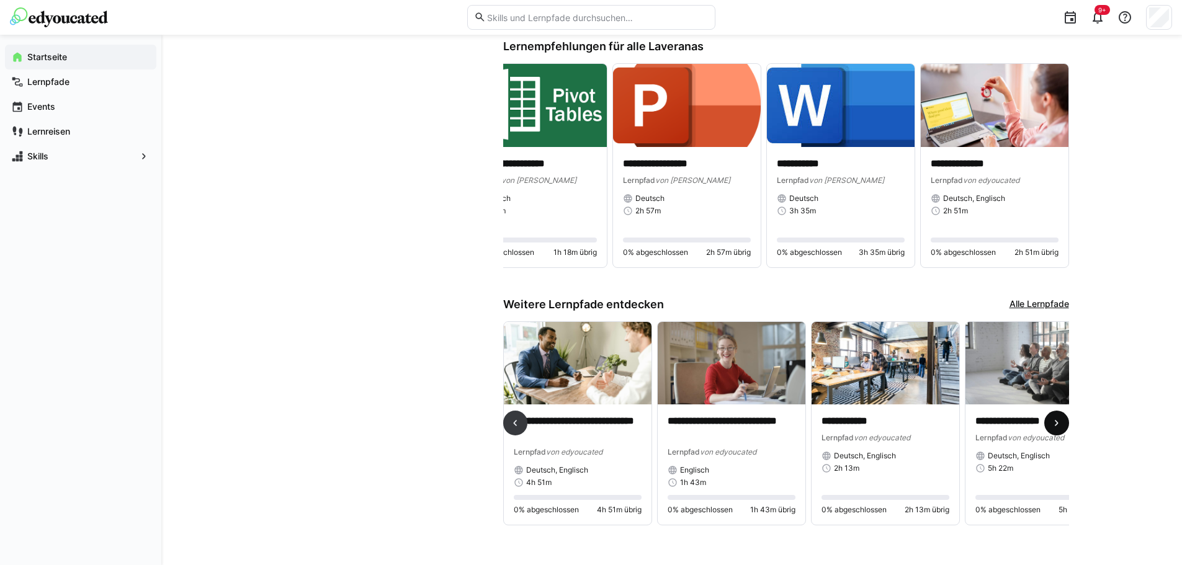
click at [1053, 422] on eds-icon at bounding box center [1056, 423] width 12 height 12
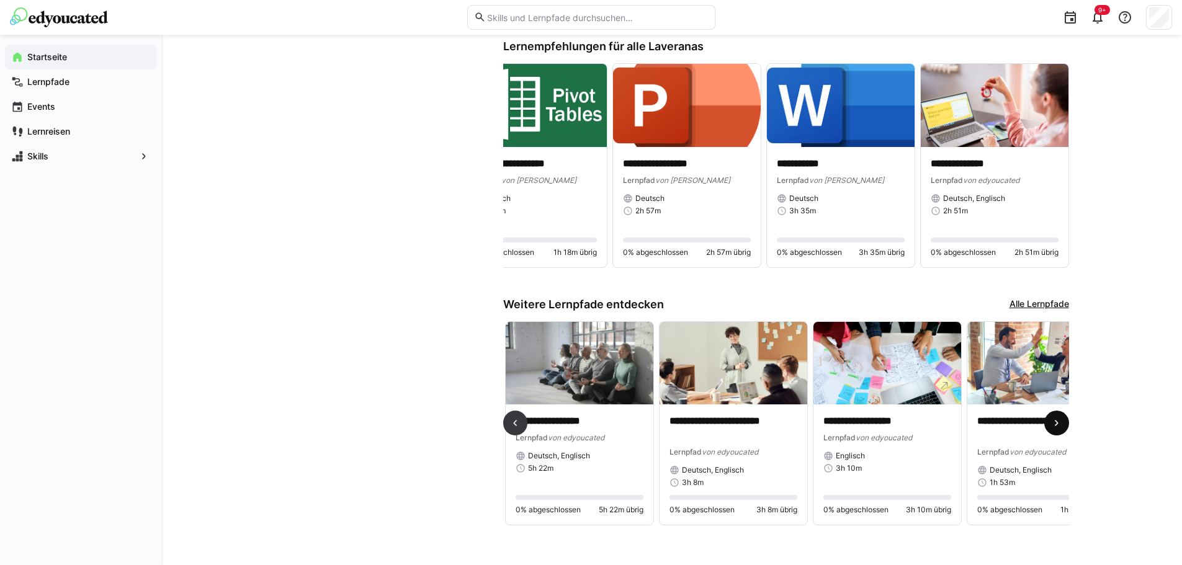
scroll to position [0, 923]
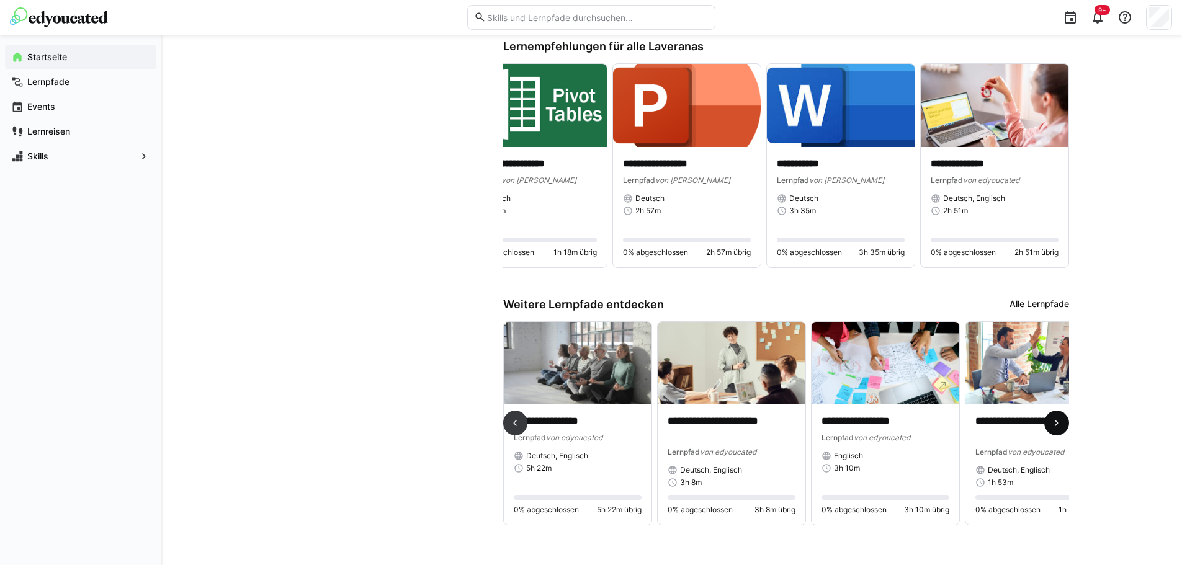
click at [1053, 423] on eds-icon at bounding box center [1056, 423] width 12 height 12
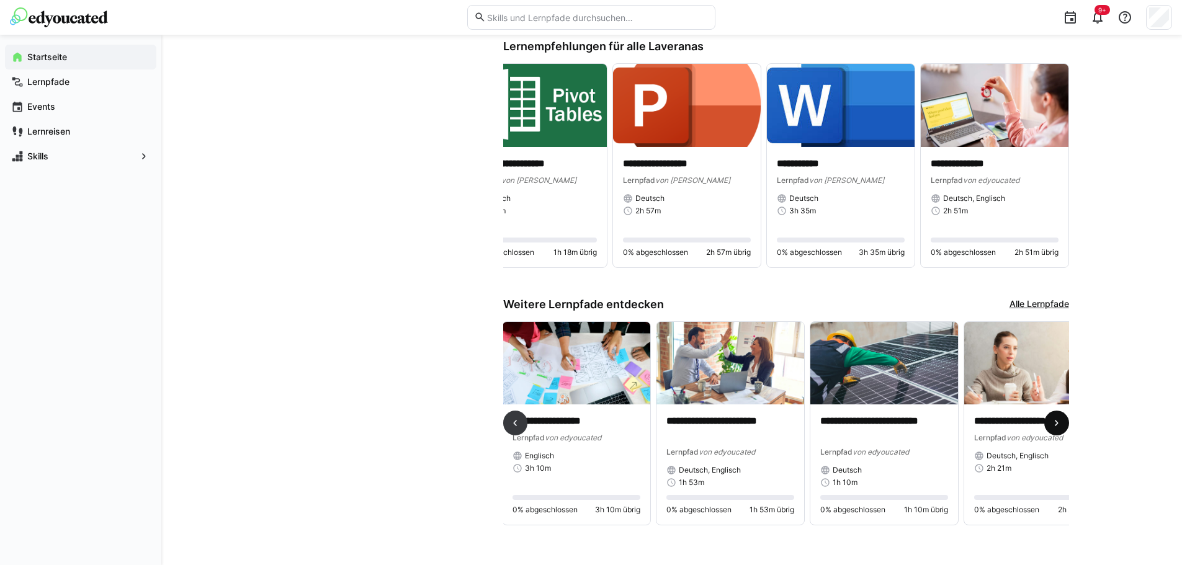
scroll to position [0, 1276]
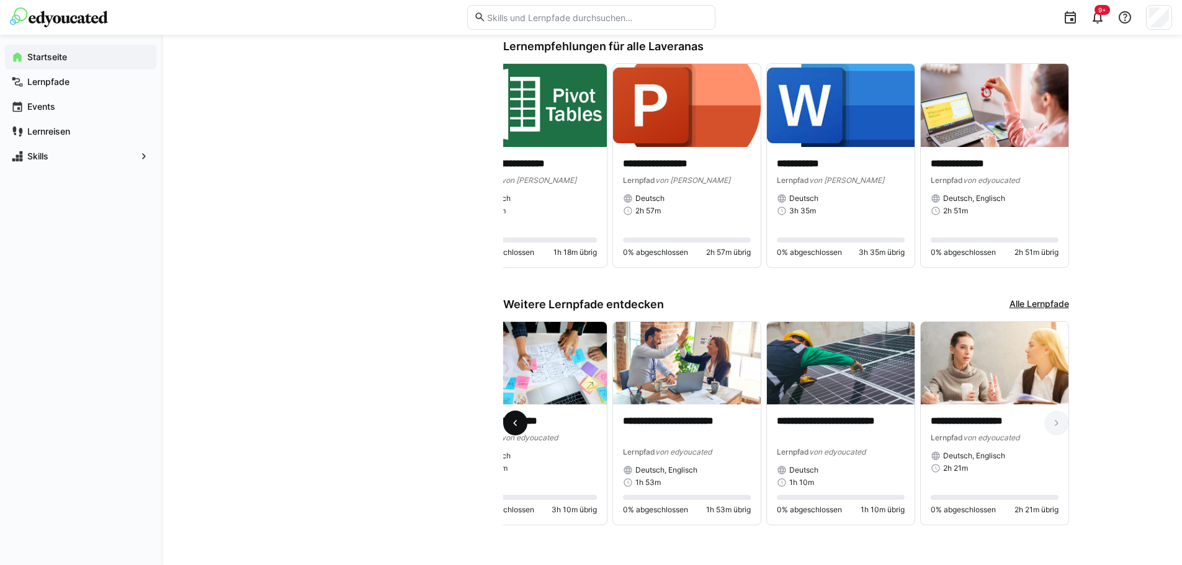
click at [523, 419] on span at bounding box center [515, 423] width 25 height 25
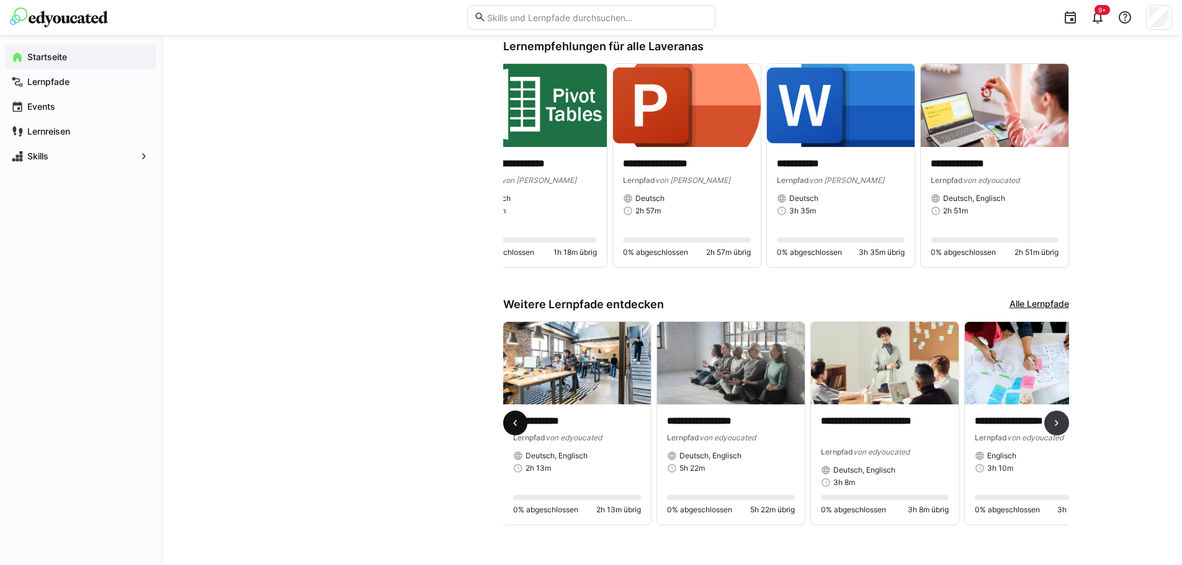
scroll to position [0, 769]
click at [520, 419] on eds-icon at bounding box center [515, 423] width 12 height 12
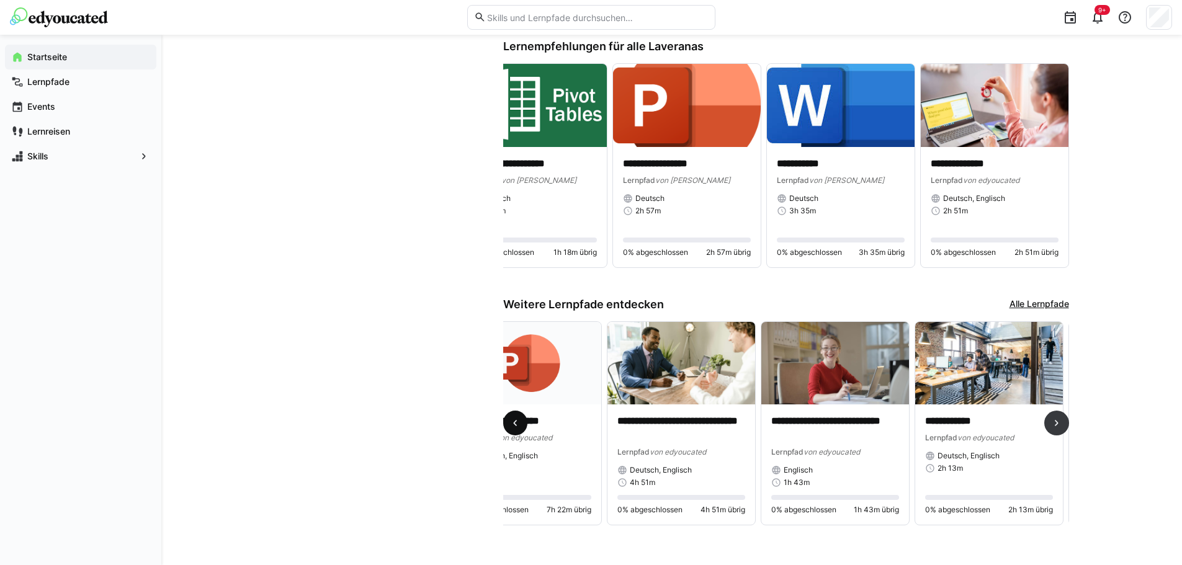
scroll to position [0, 308]
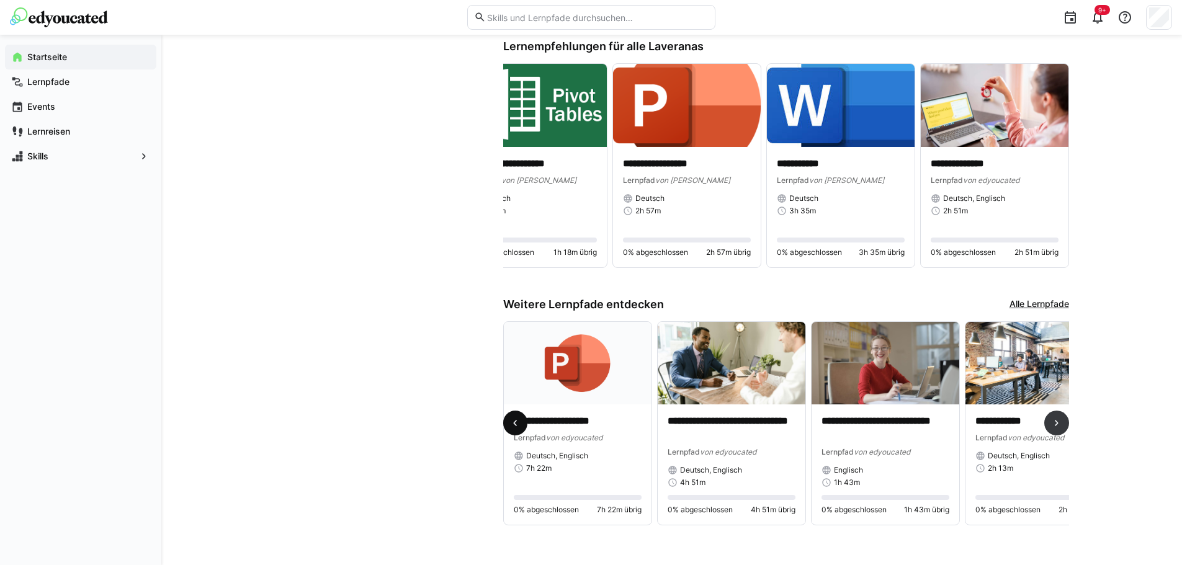
click at [520, 417] on eds-icon at bounding box center [515, 423] width 12 height 12
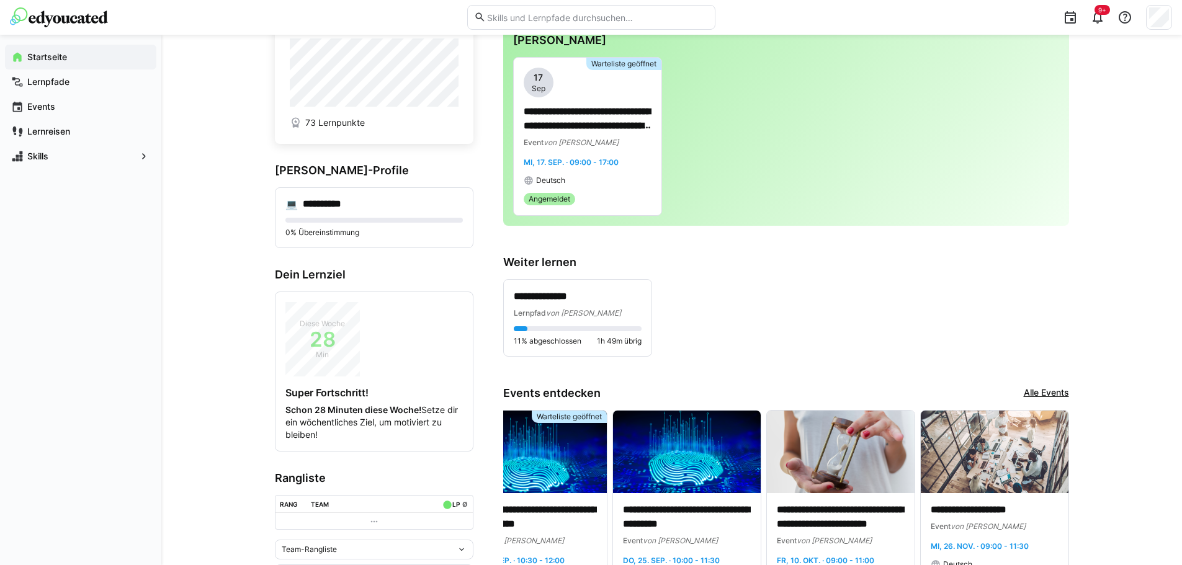
scroll to position [23, 0]
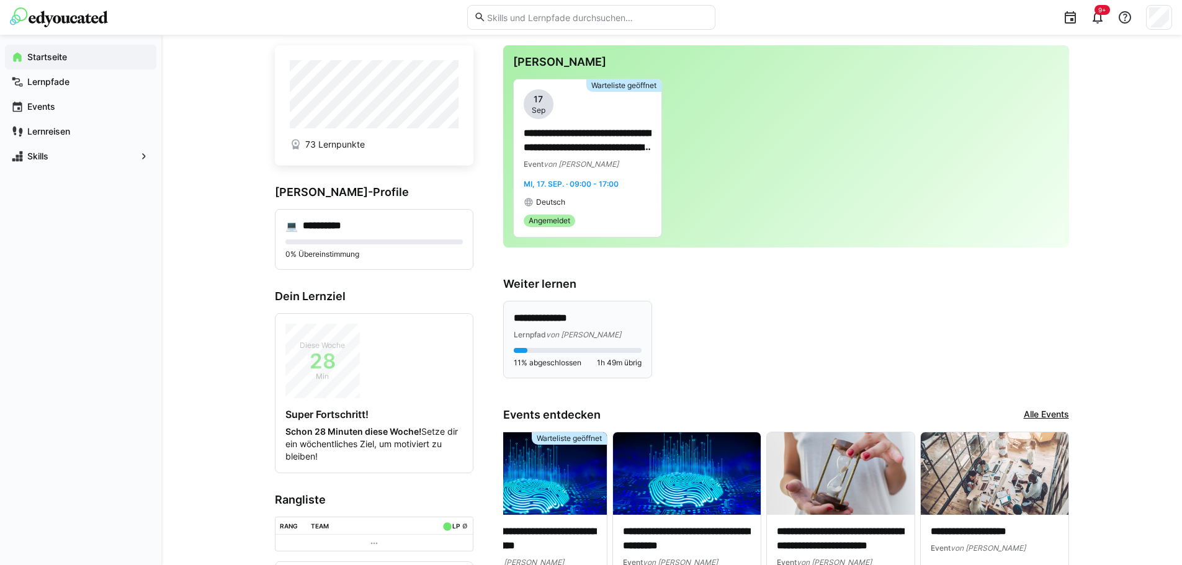
click at [580, 321] on p "**********" at bounding box center [578, 318] width 128 height 14
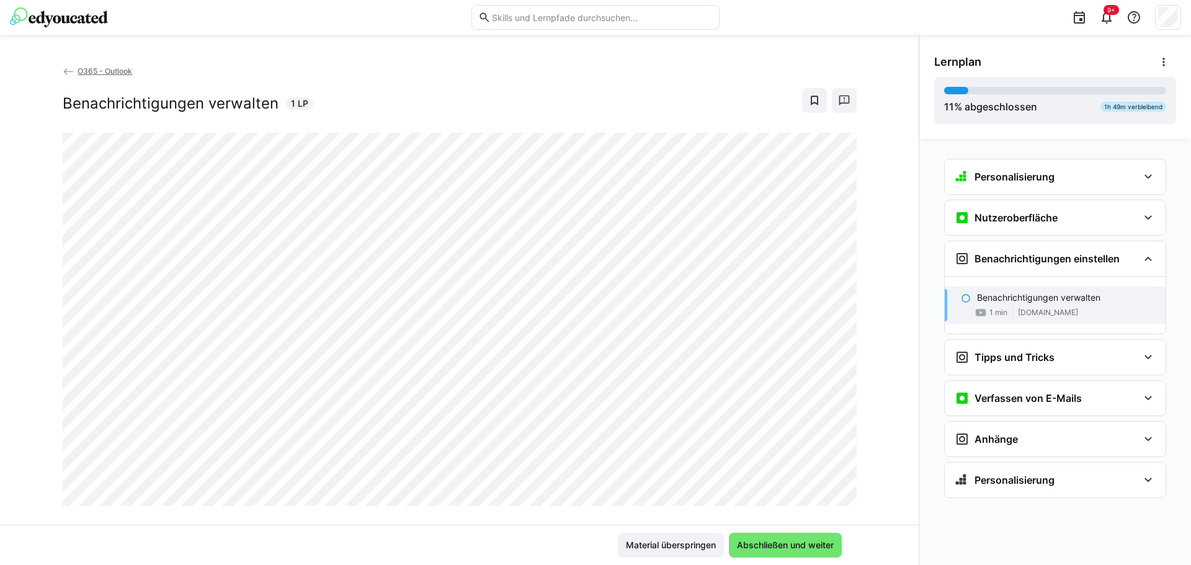
scroll to position [21, 0]
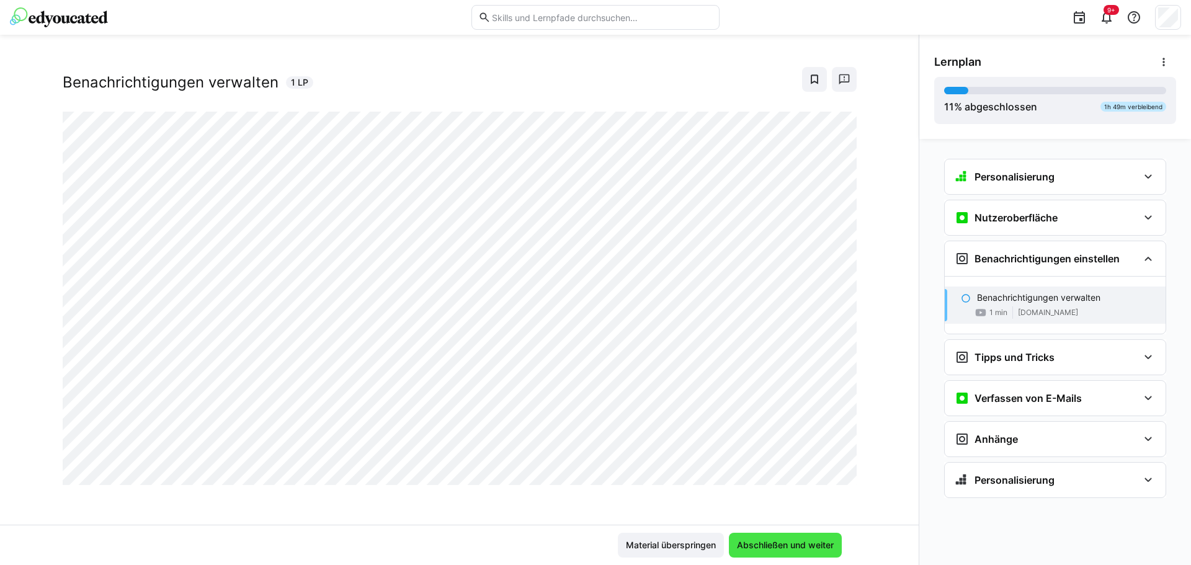
click at [751, 549] on span "Abschließen und weiter" at bounding box center [785, 545] width 101 height 12
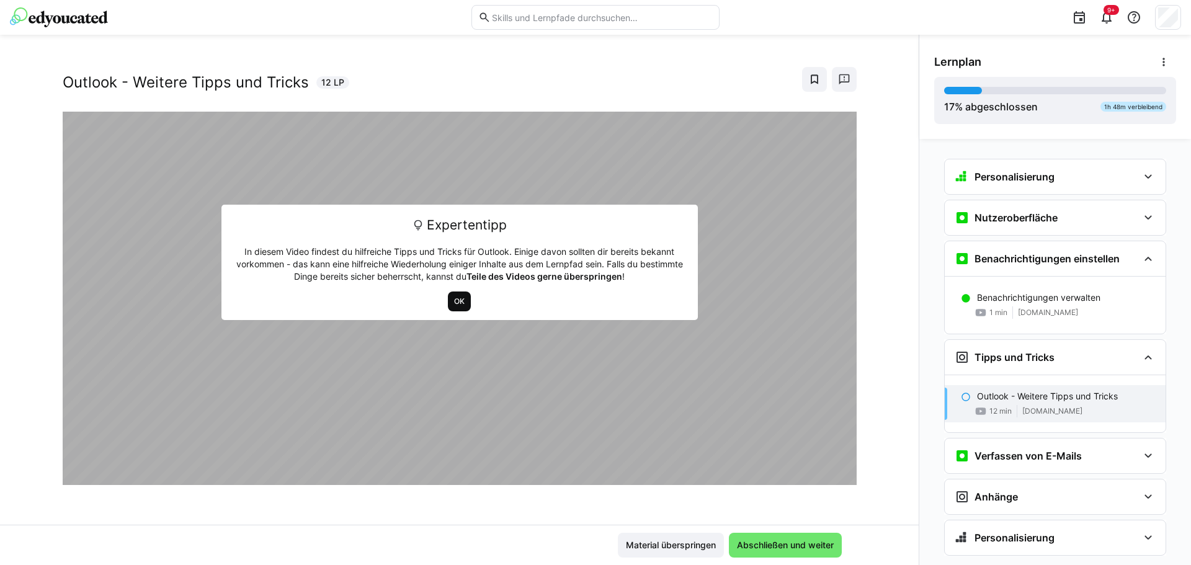
click at [453, 302] on span "OK" at bounding box center [459, 302] width 13 height 10
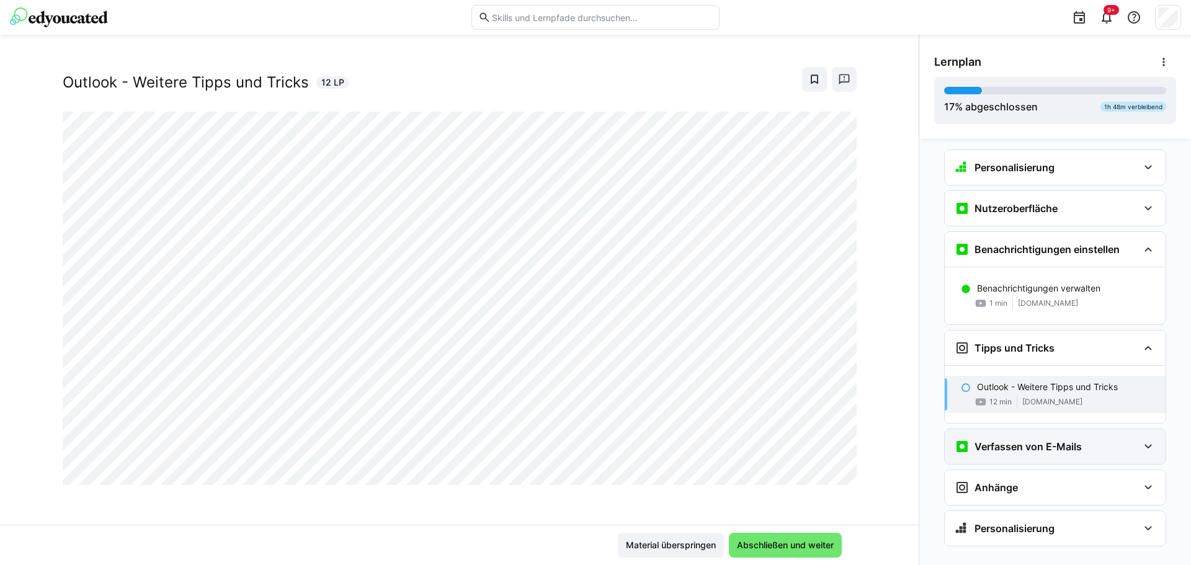
scroll to position [0, 0]
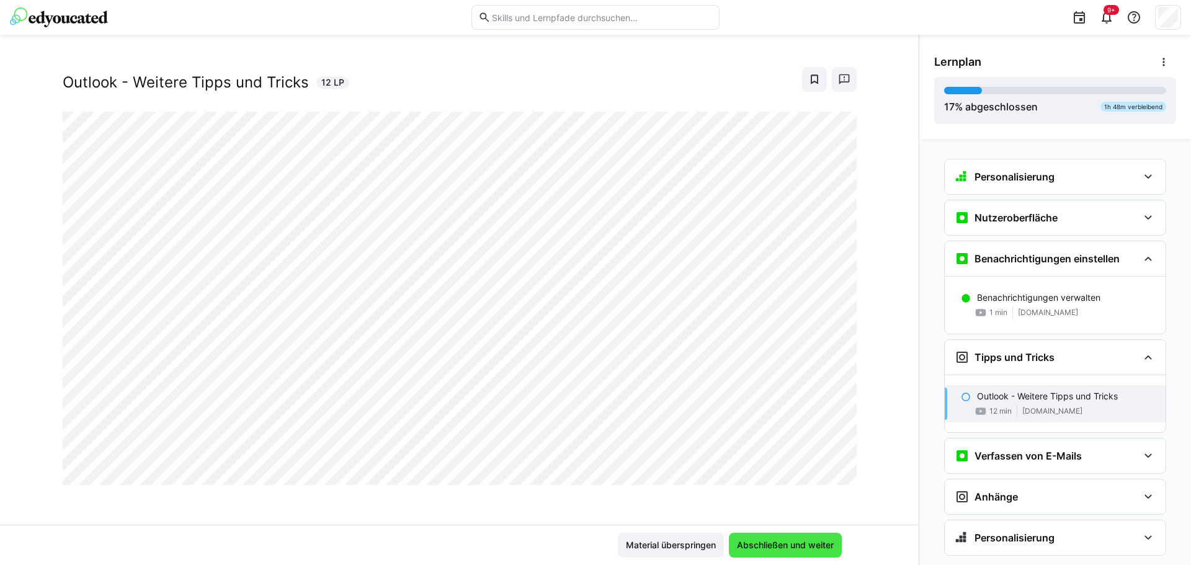
click at [785, 548] on span "Abschließen und weiter" at bounding box center [785, 545] width 101 height 12
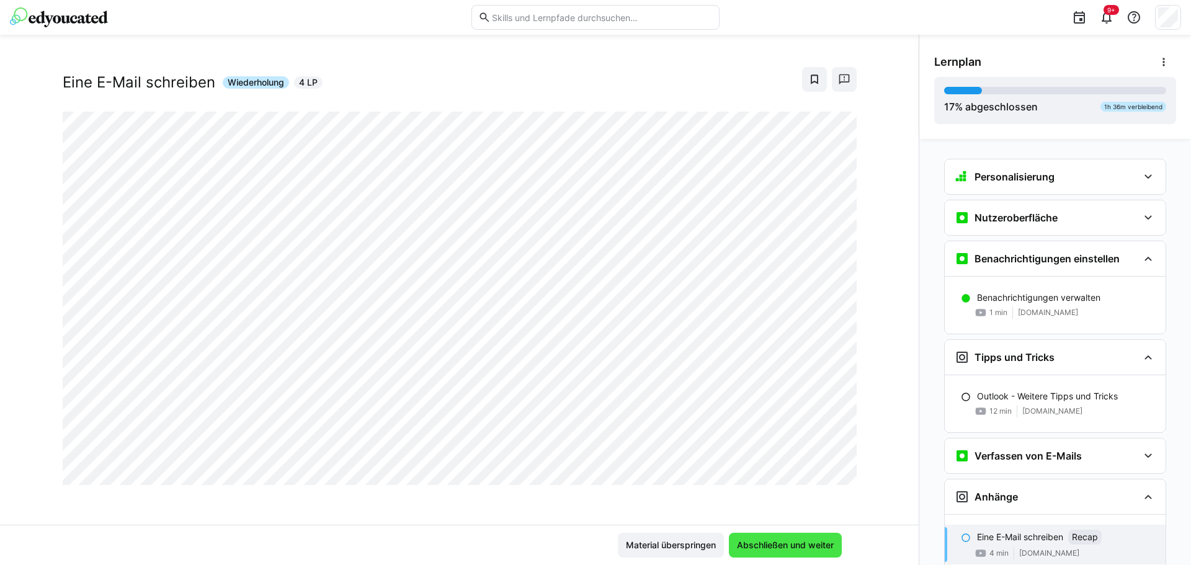
scroll to position [29, 0]
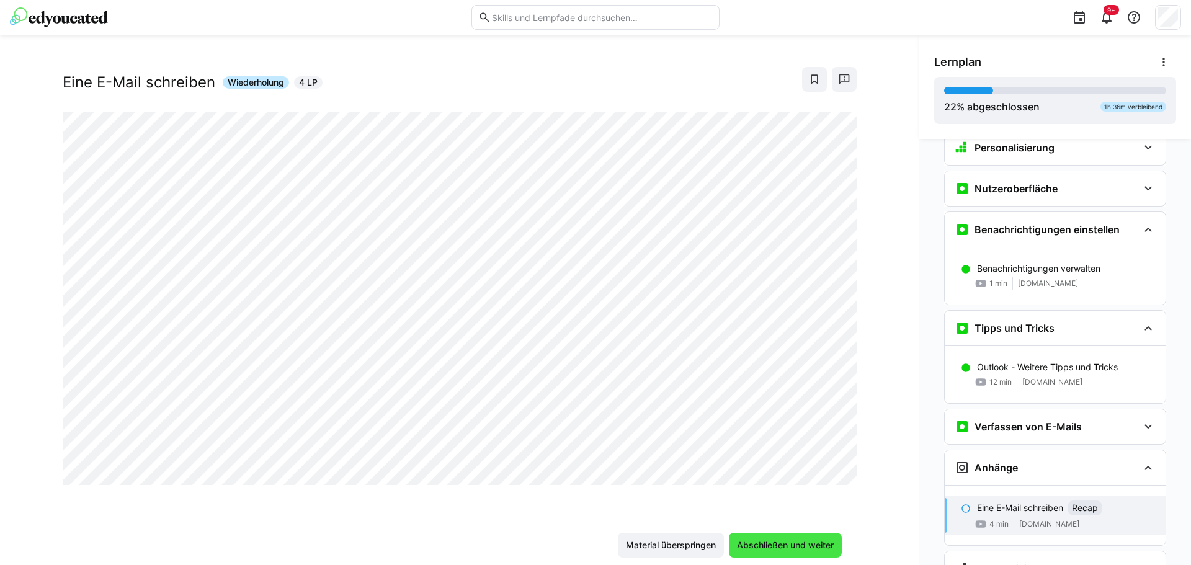
click at [785, 547] on span "Abschließen und weiter" at bounding box center [785, 545] width 101 height 12
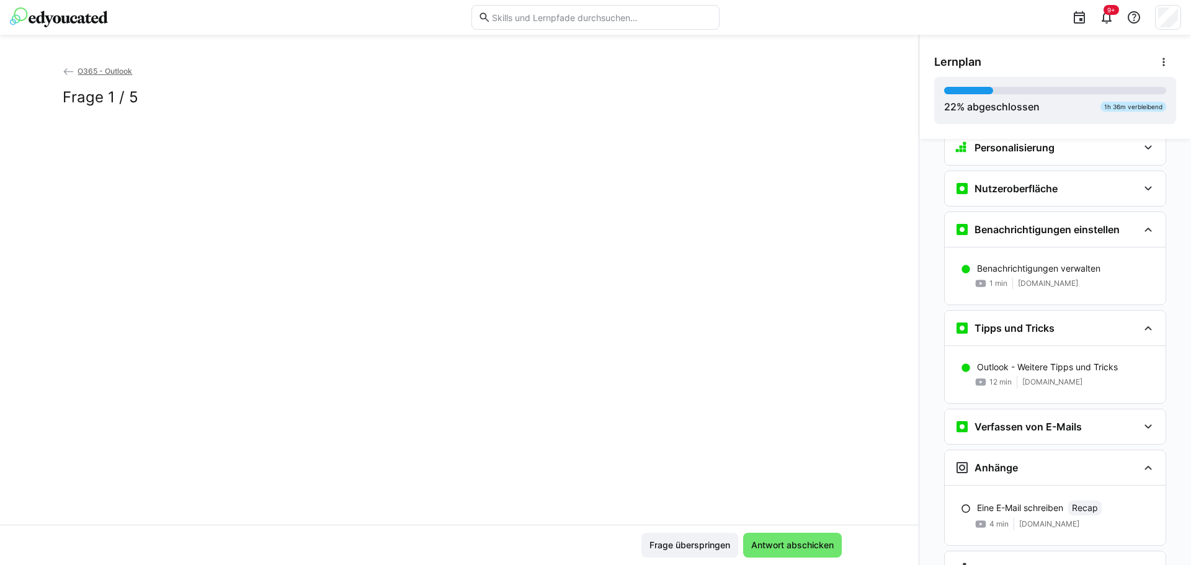
scroll to position [89, 0]
